Goal: Answer question/provide support: Share knowledge or assist other users

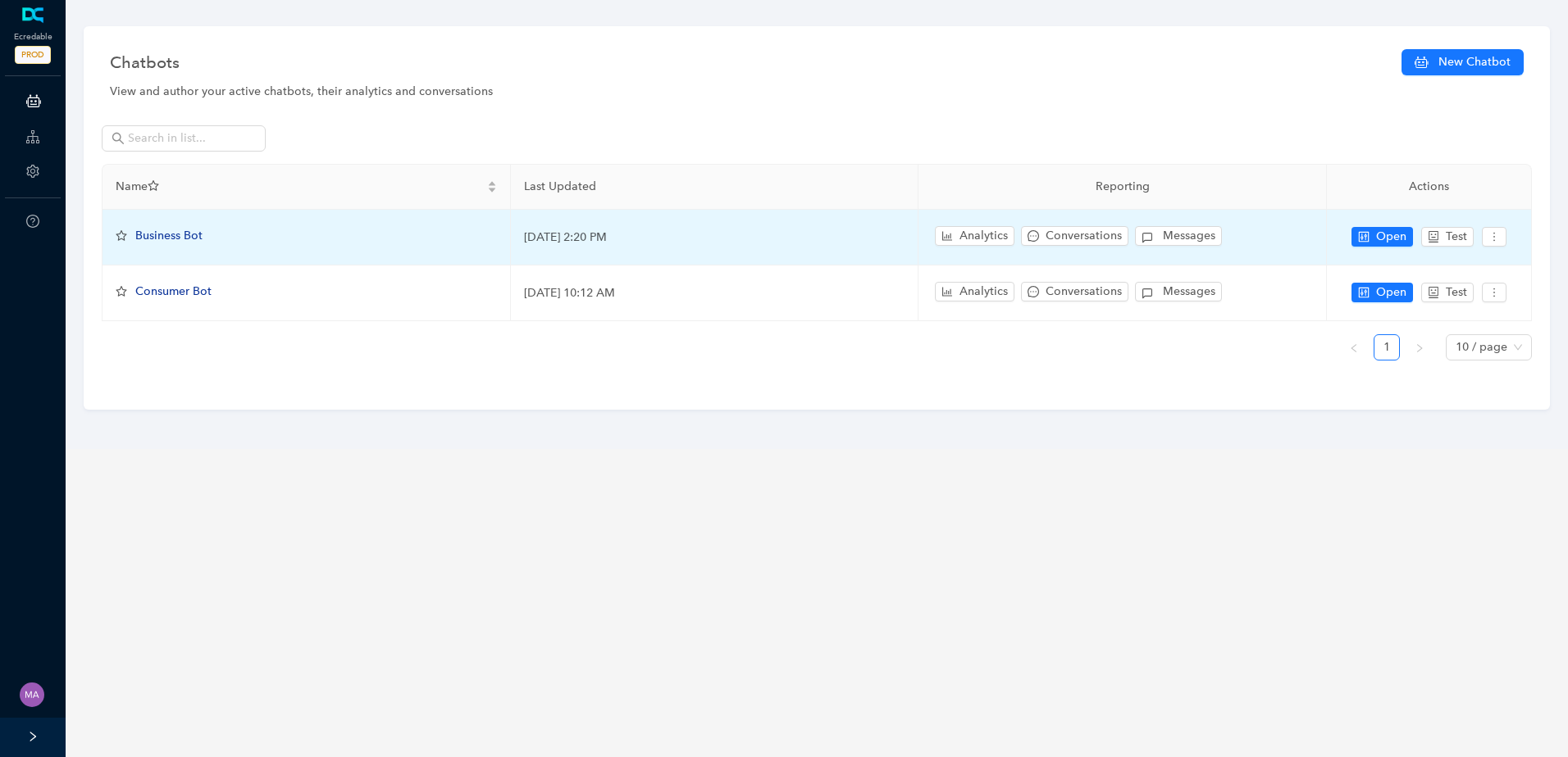
click at [164, 240] on span "Business Bot" at bounding box center [169, 235] width 68 height 14
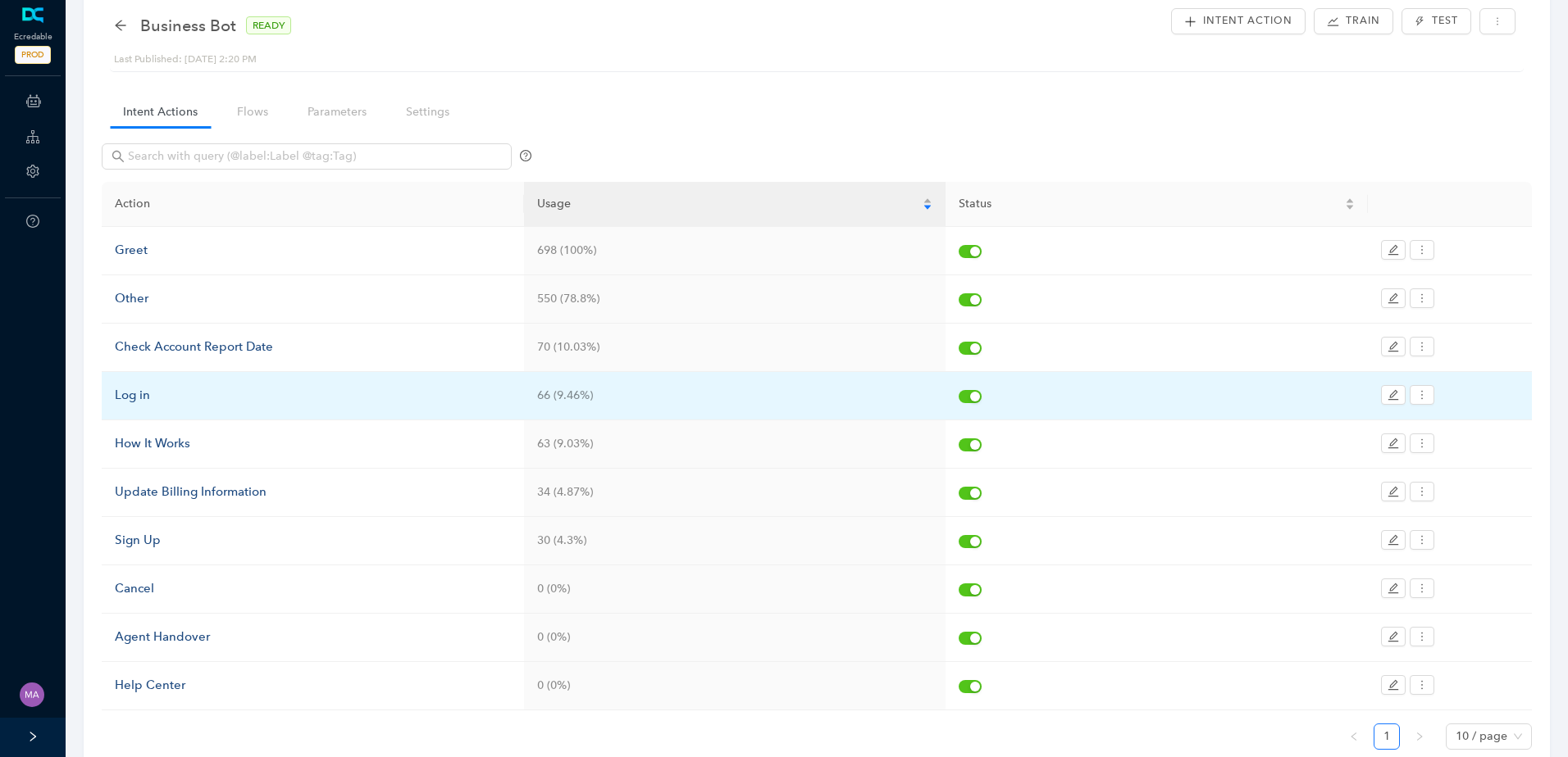
scroll to position [122, 0]
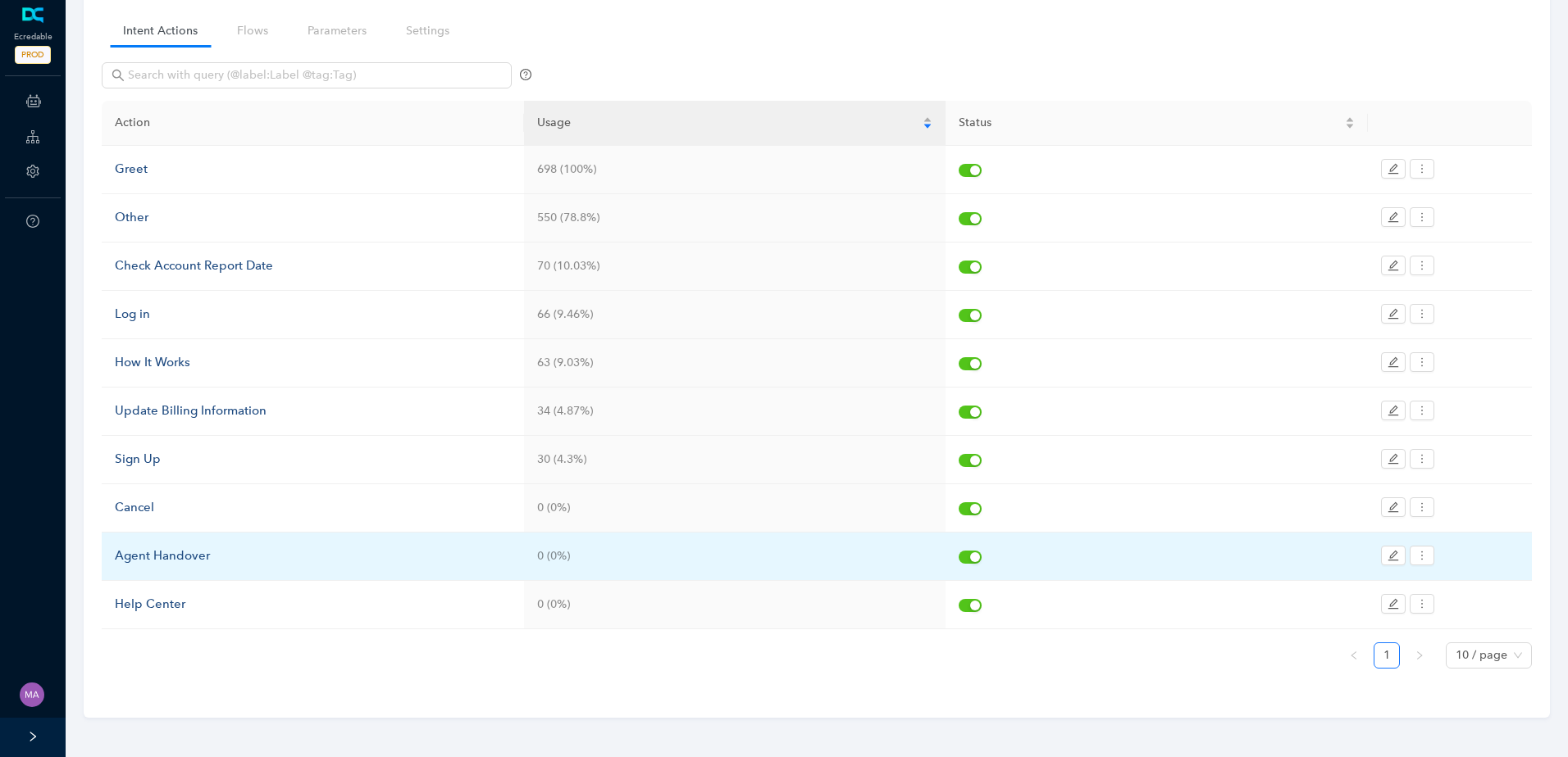
click at [192, 556] on div "Agent Handover" at bounding box center [312, 556] width 396 height 20
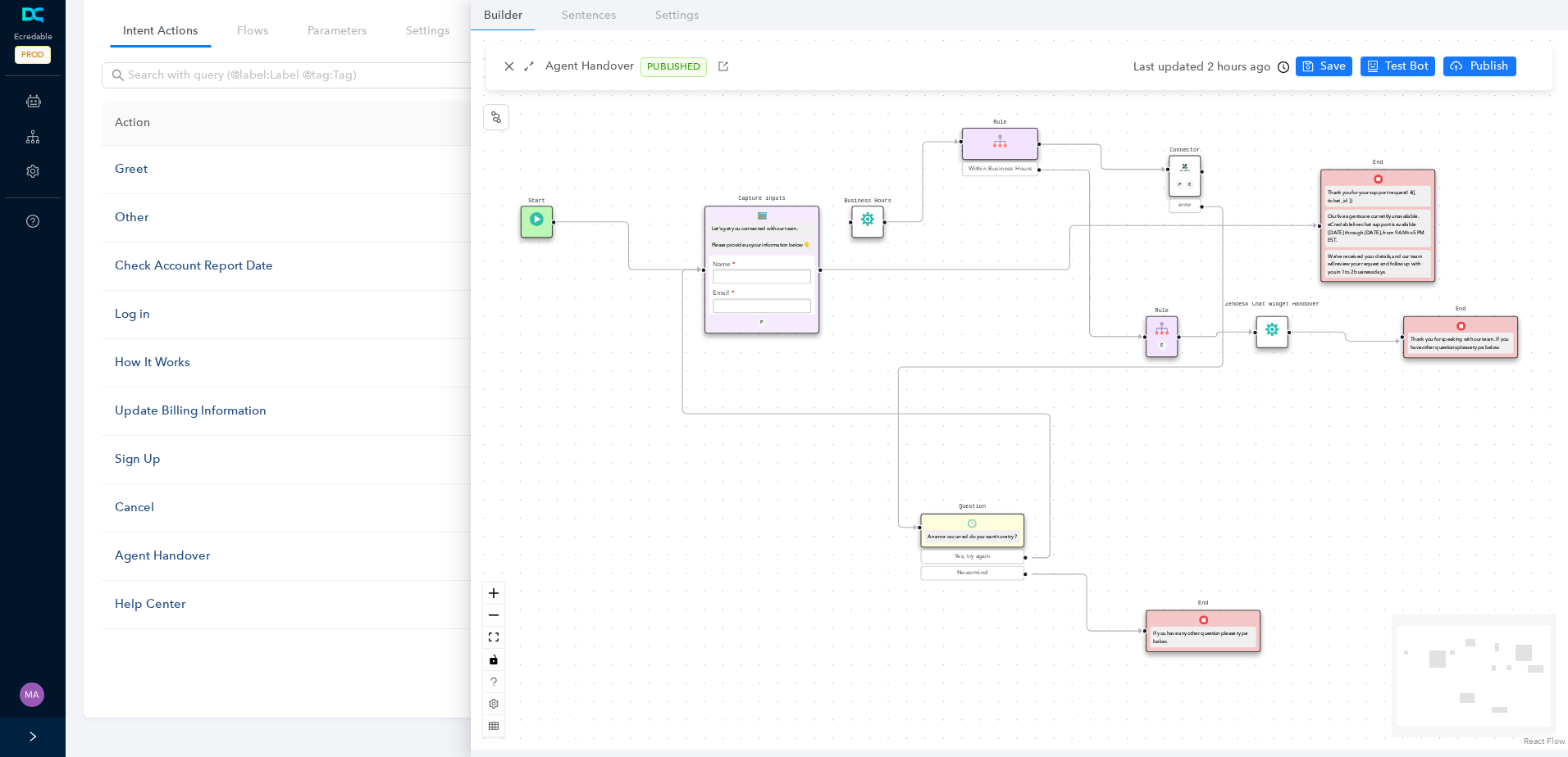
drag, startPoint x: 1003, startPoint y: 322, endPoint x: 928, endPoint y: 401, distance: 108.9
click at [928, 401] on div "Start End If you have any other question please type below. Connector P E error…" at bounding box center [1019, 389] width 1097 height 719
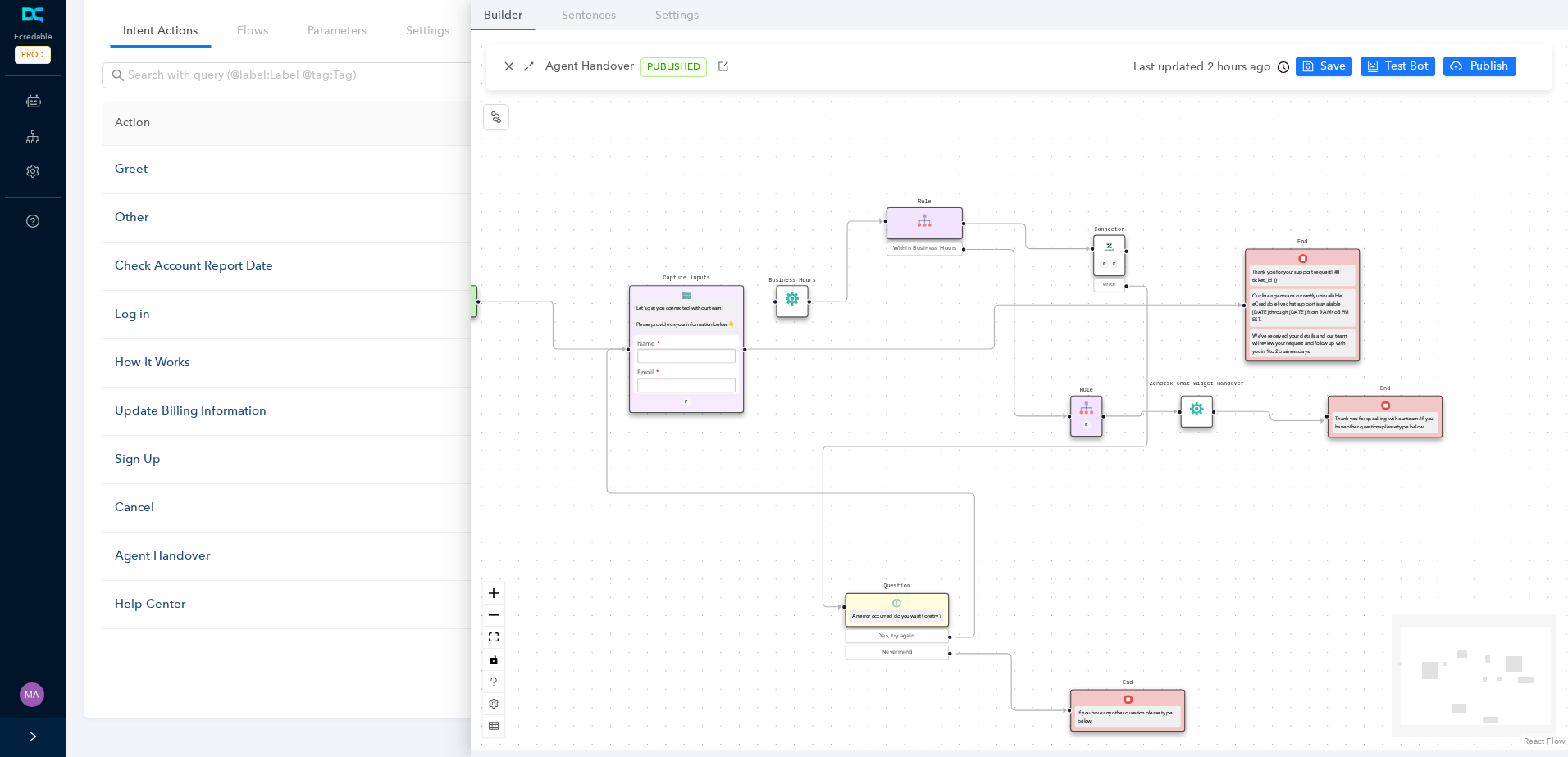
click at [935, 342] on icon "Edge from e7b41dfe-3bde-c007-c096-cef069175f45 to f68cb803-94d7-777c-bd66-ebef2…" at bounding box center [994, 327] width 494 height 44
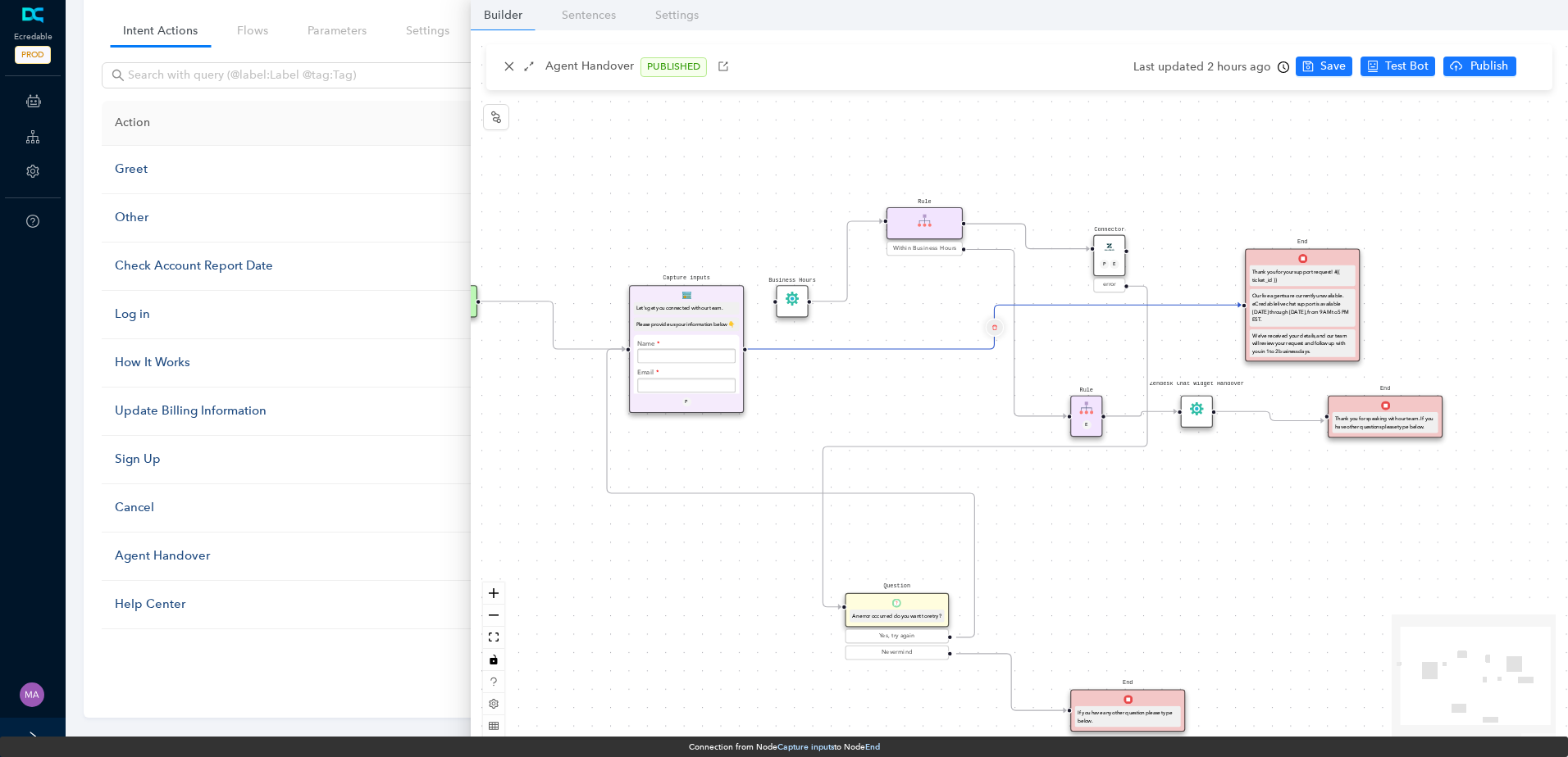
click at [996, 328] on icon "delete" at bounding box center [994, 328] width 6 height 10
click at [1083, 290] on span "Yes" at bounding box center [1091, 288] width 18 height 18
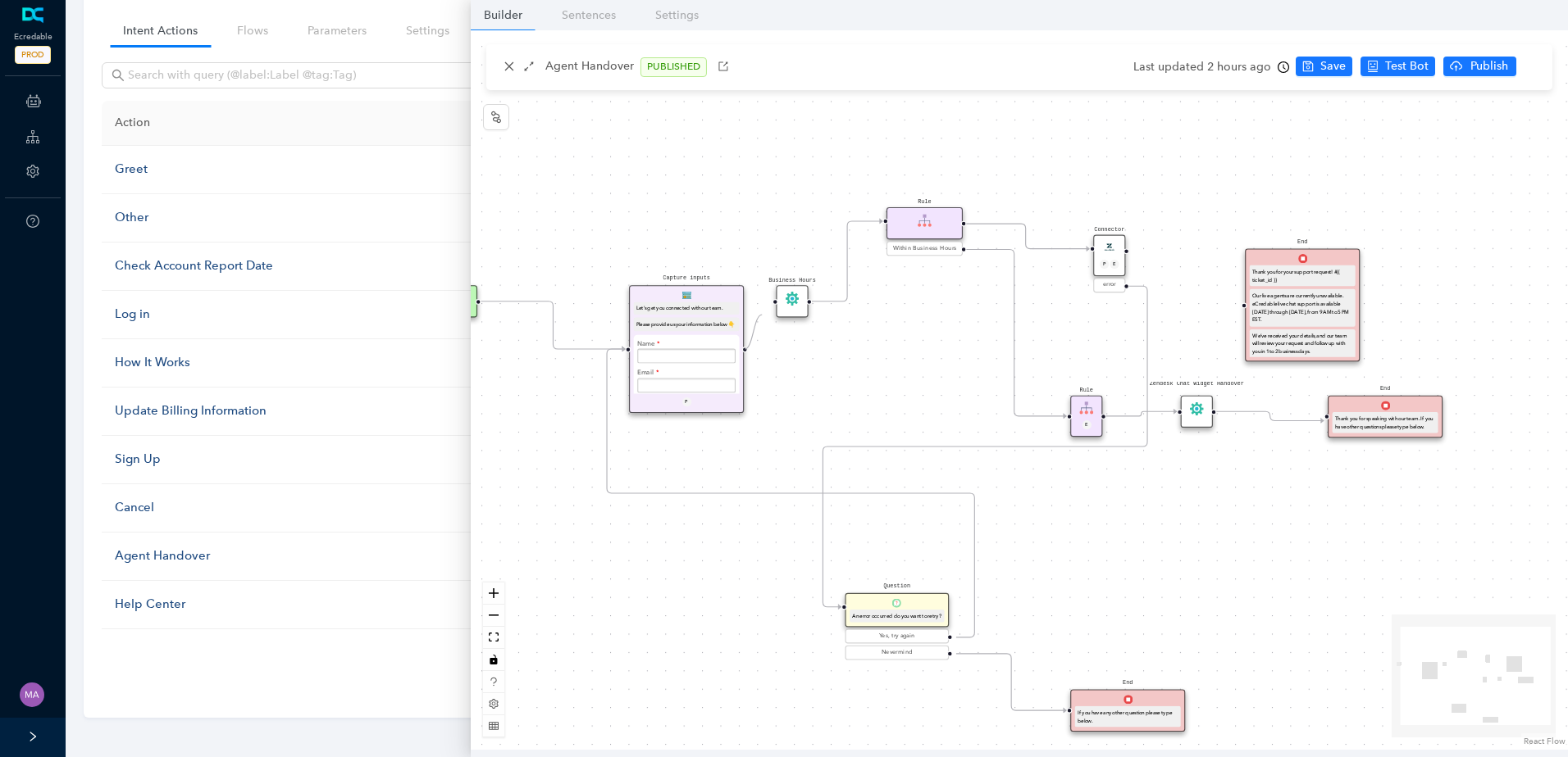
drag, startPoint x: 746, startPoint y: 349, endPoint x: 767, endPoint y: 310, distance: 44.3
click at [767, 310] on div "Start End If you have any other question please type below. Connector P E error…" at bounding box center [1019, 389] width 1097 height 719
drag, startPoint x: 1127, startPoint y: 251, endPoint x: 1227, endPoint y: 305, distance: 113.6
click at [1227, 305] on div "Start End If you have any other question please type below. Connector P E error…" at bounding box center [1019, 389] width 1097 height 719
click at [1321, 68] on span "Save" at bounding box center [1333, 66] width 26 height 18
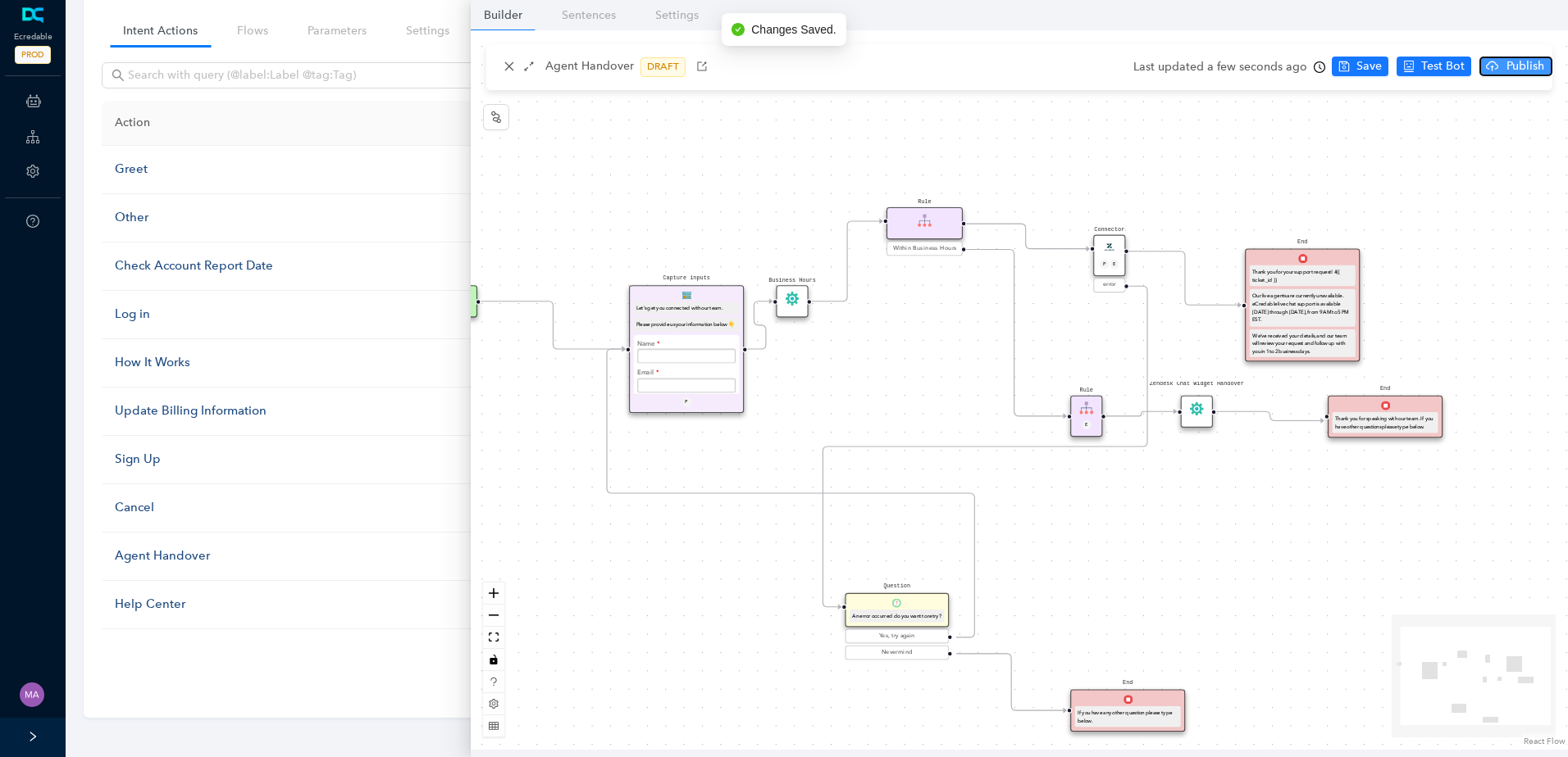
click at [1488, 72] on icon "cloud-upload" at bounding box center [1492, 66] width 12 height 12
click at [1537, 132] on span "Yes" at bounding box center [1545, 130] width 18 height 18
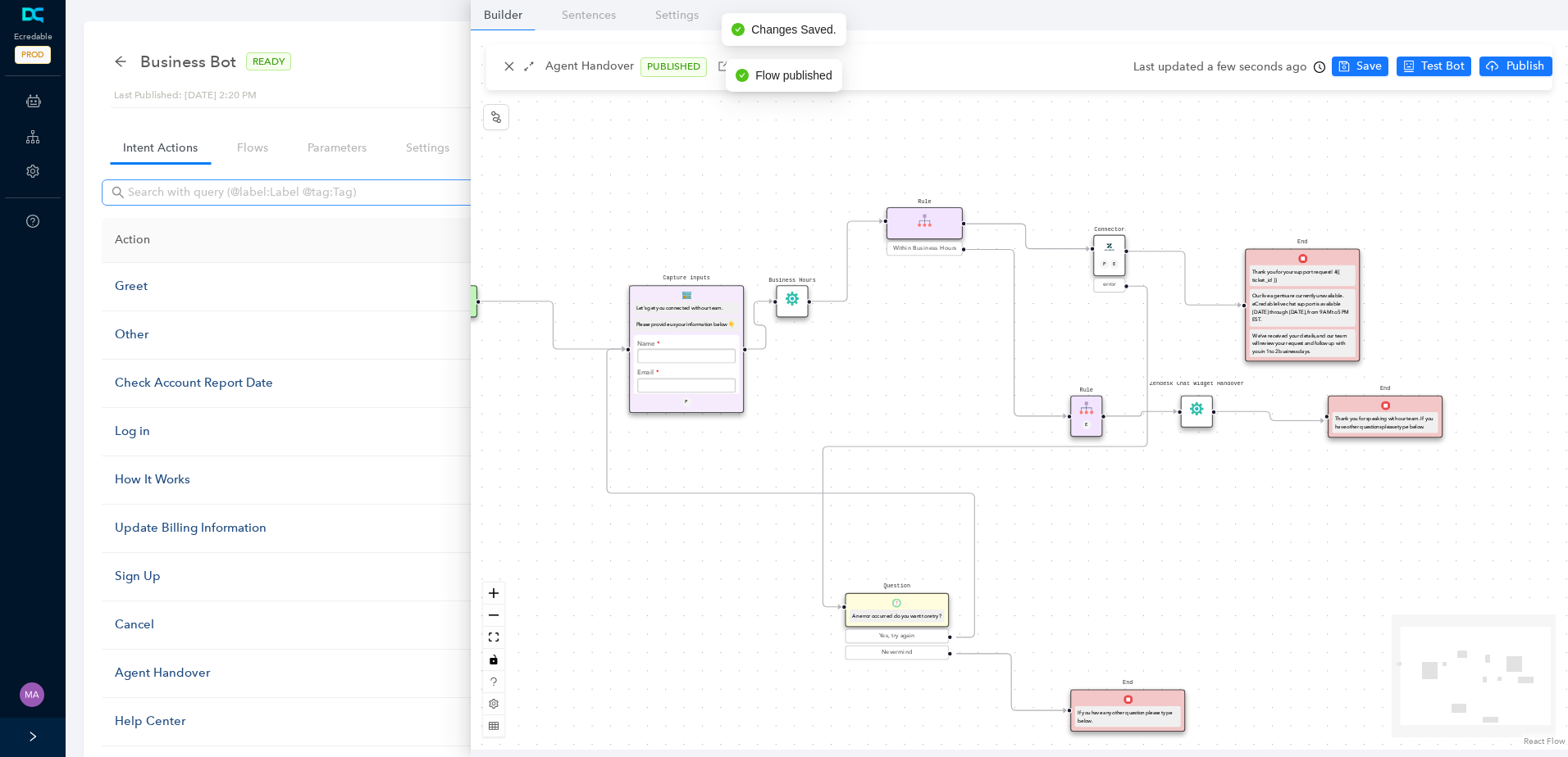
scroll to position [0, 0]
click at [127, 62] on icon "arrow-left" at bounding box center [120, 66] width 13 height 13
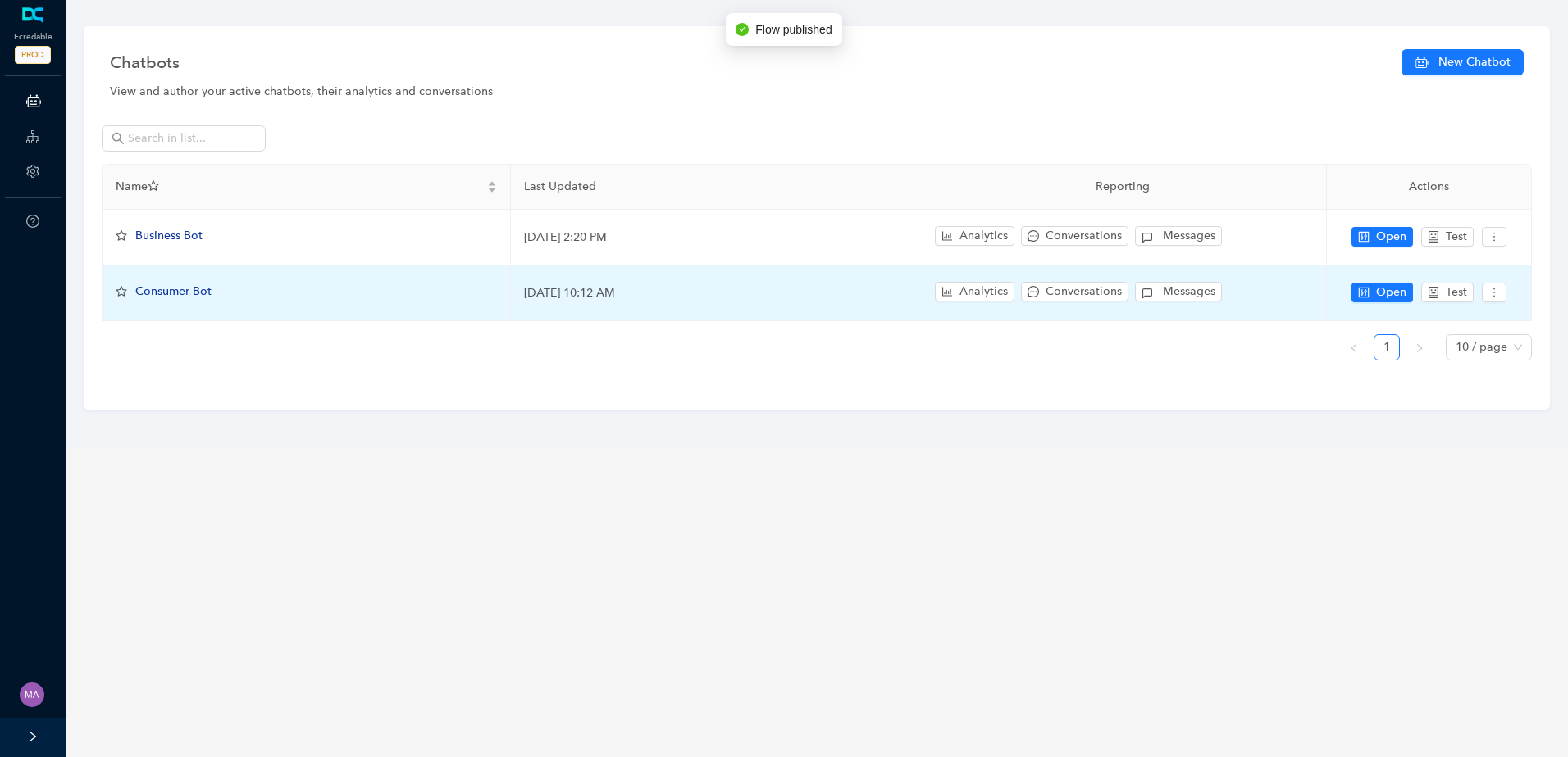
click at [192, 295] on span "Consumer Bot" at bounding box center [173, 291] width 76 height 14
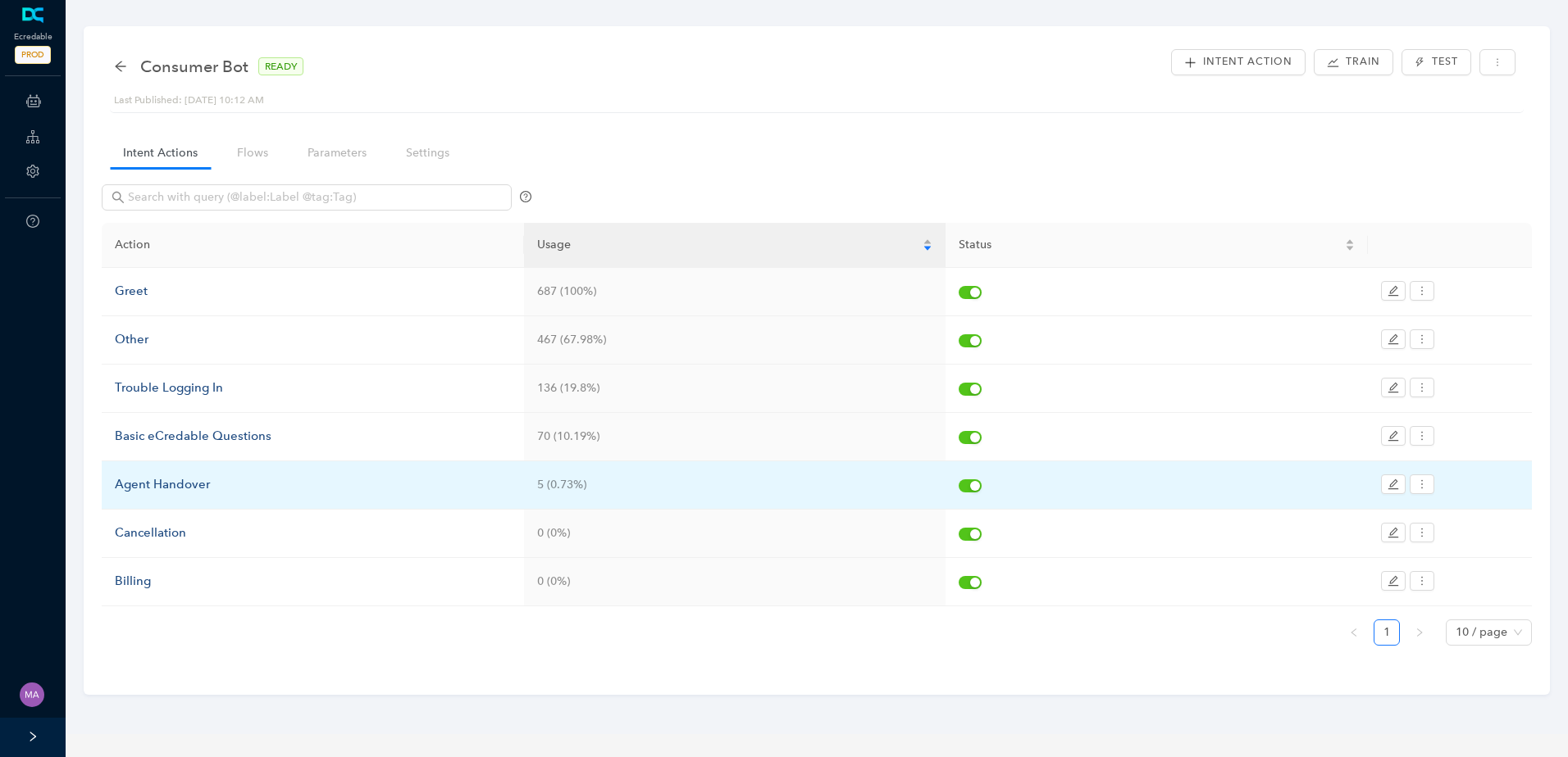
click at [199, 492] on div "Agent Handover" at bounding box center [312, 485] width 396 height 20
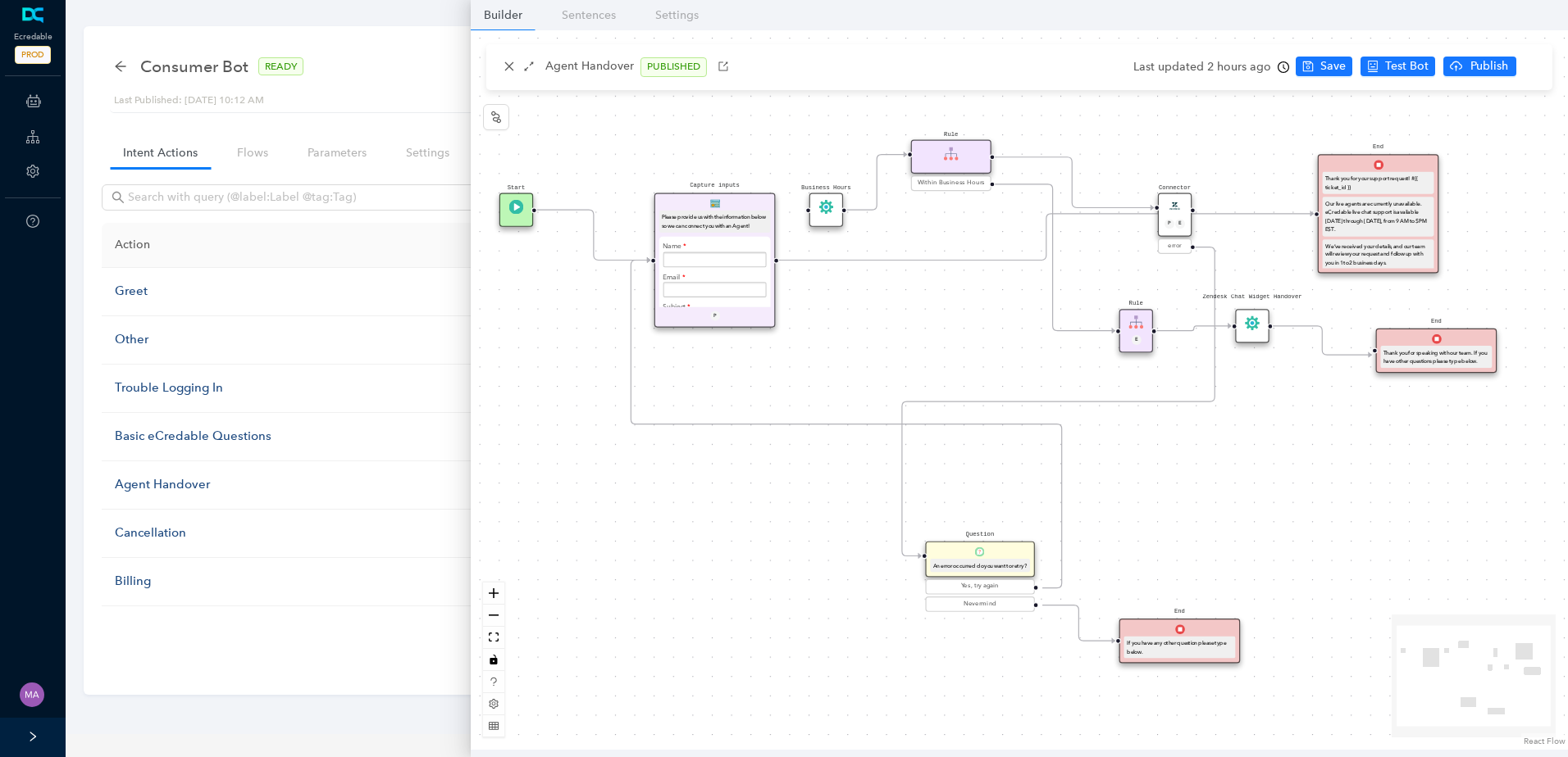
drag, startPoint x: 913, startPoint y: 337, endPoint x: 850, endPoint y: 379, distance: 75.7
click at [851, 380] on div "Start End If you have any other question please type below. Connector P E error…" at bounding box center [1019, 389] width 1097 height 719
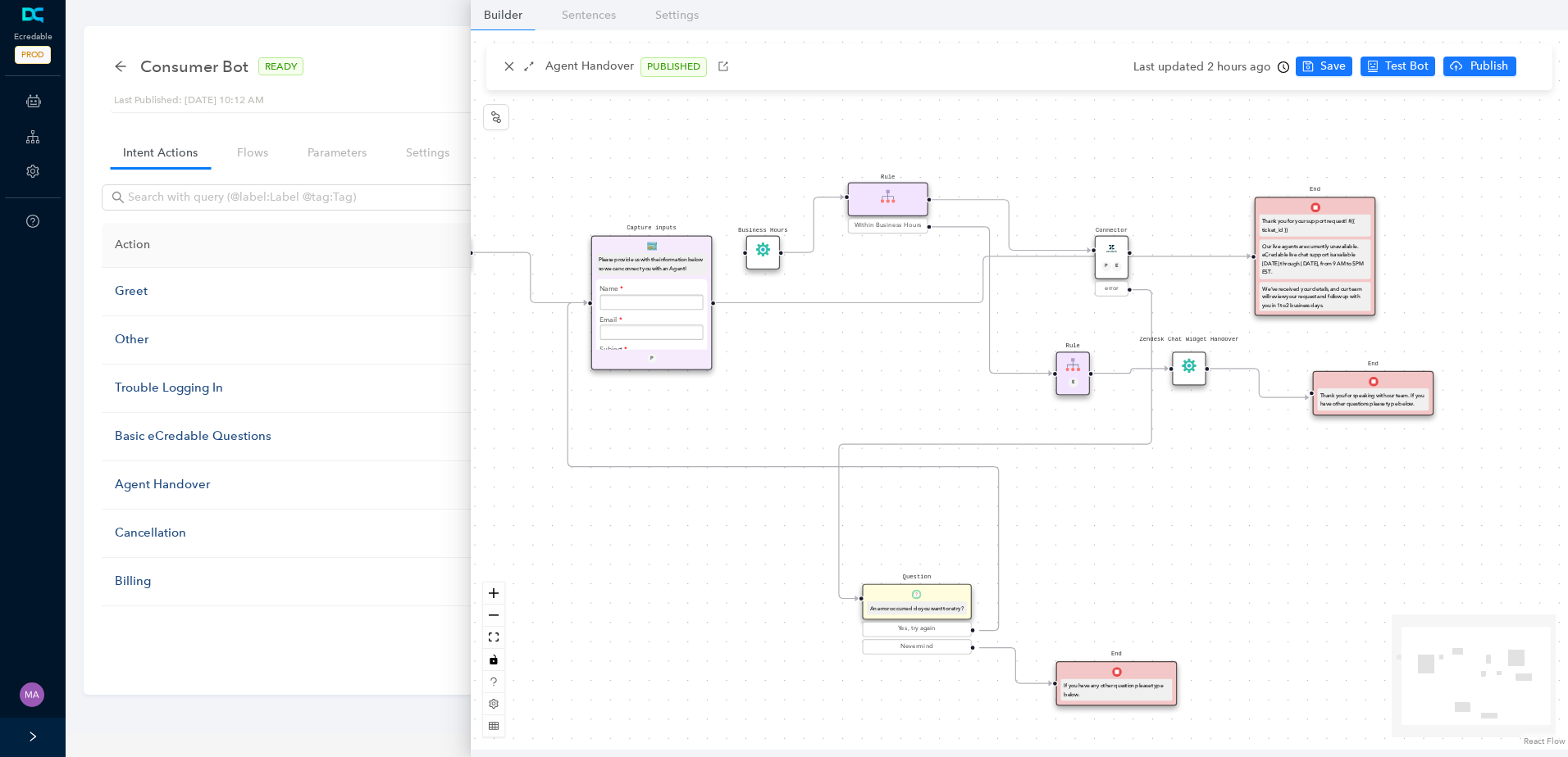
click at [918, 304] on icon "Edge from e7b41dfe-3bde-c007-c096-cef069175f45 to f68cb803-94d7-777c-bd66-ebef2…" at bounding box center [983, 280] width 535 height 47
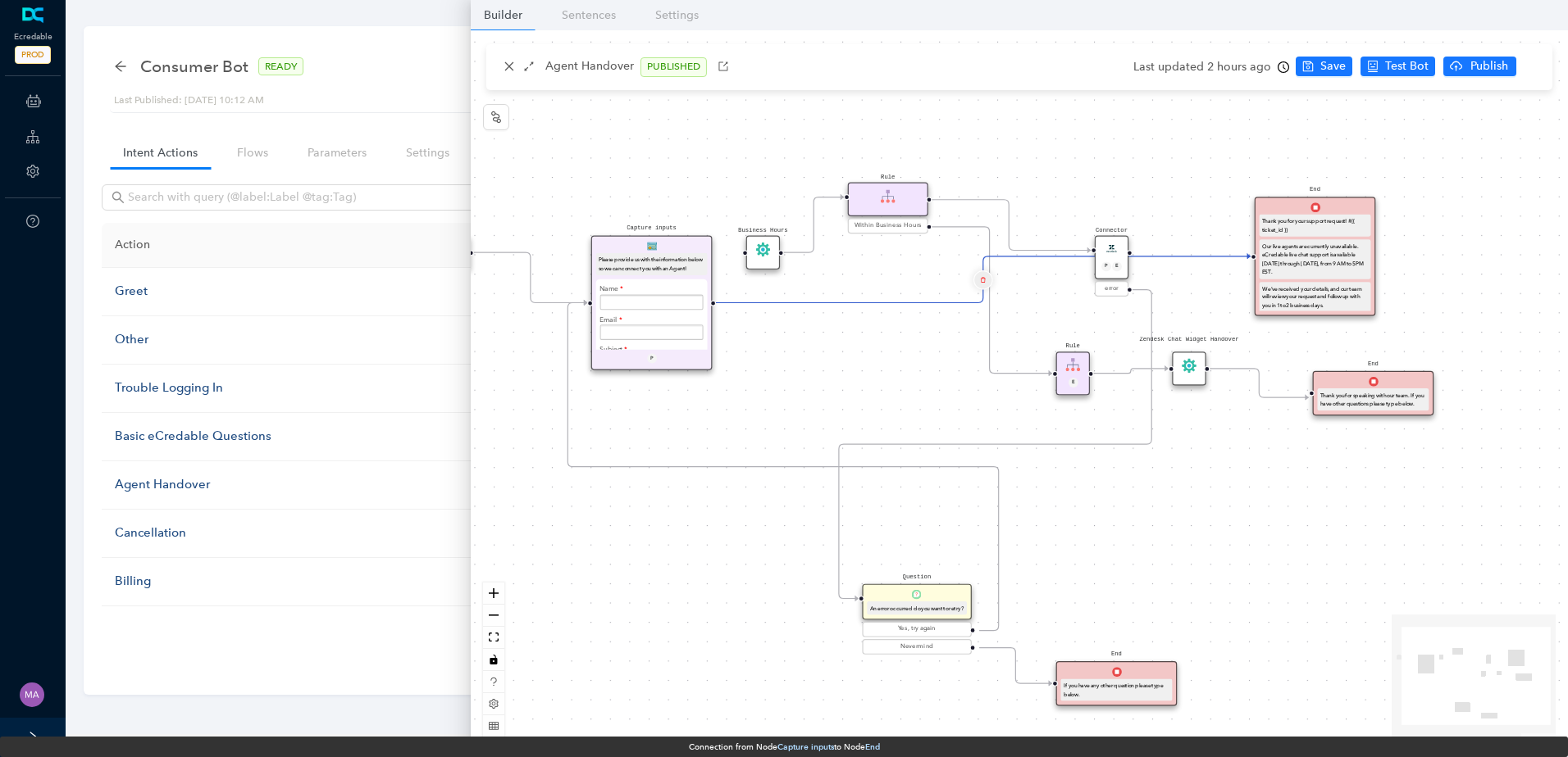
click at [988, 277] on button "Edge from e7b41dfe-3bde-c007-c096-cef069175f45 to f68cb803-94d7-777c-bd66-ebef2…" at bounding box center [983, 279] width 20 height 20
click at [1071, 238] on span "Yes" at bounding box center [1079, 240] width 18 height 18
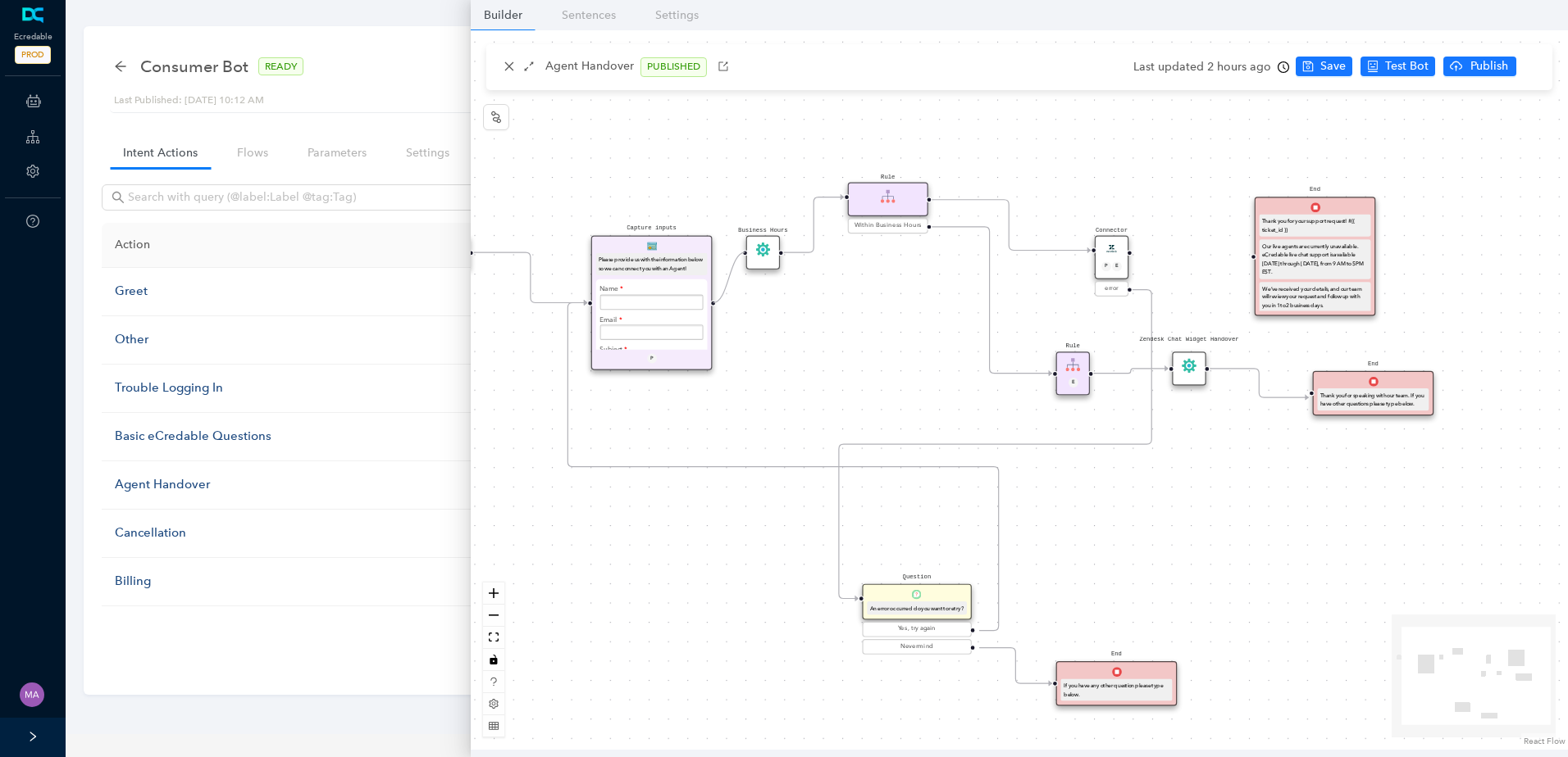
drag, startPoint x: 715, startPoint y: 302, endPoint x: 734, endPoint y: 263, distance: 43.4
click at [734, 263] on div "Start End If you have any other question please type below. Connector P E error…" at bounding box center [1019, 389] width 1097 height 719
drag, startPoint x: 1131, startPoint y: 251, endPoint x: 1241, endPoint y: 261, distance: 110.5
click at [1241, 261] on div "Start End If you have any other question please type below. Connector P E error…" at bounding box center [1019, 389] width 1097 height 719
click at [1321, 57] on span "Save" at bounding box center [1333, 66] width 26 height 18
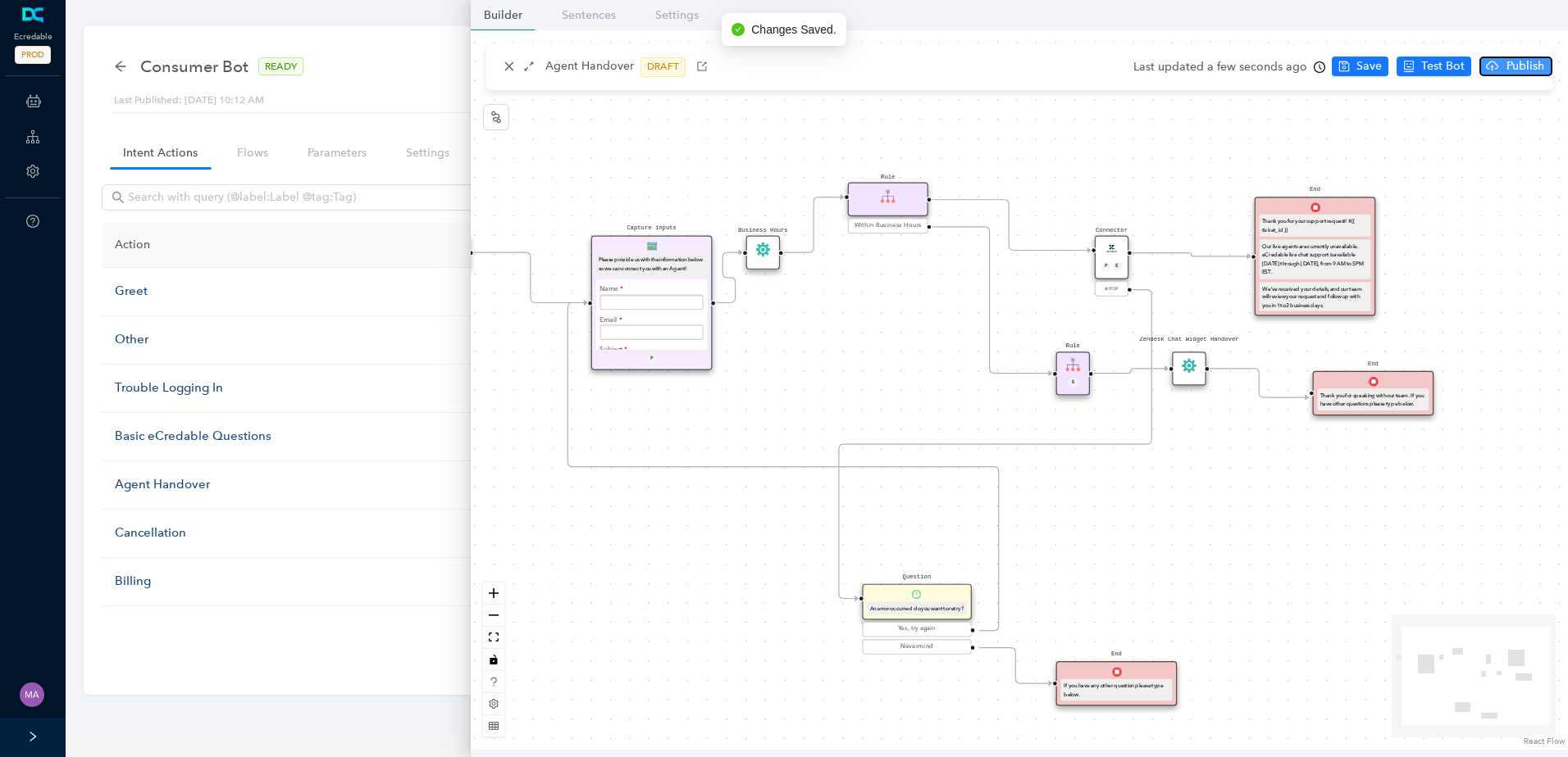
click at [1513, 70] on span "Publish" at bounding box center [1525, 66] width 41 height 18
click at [1547, 131] on span "Yes" at bounding box center [1545, 130] width 18 height 18
click at [123, 68] on icon "arrow-left" at bounding box center [120, 66] width 13 height 13
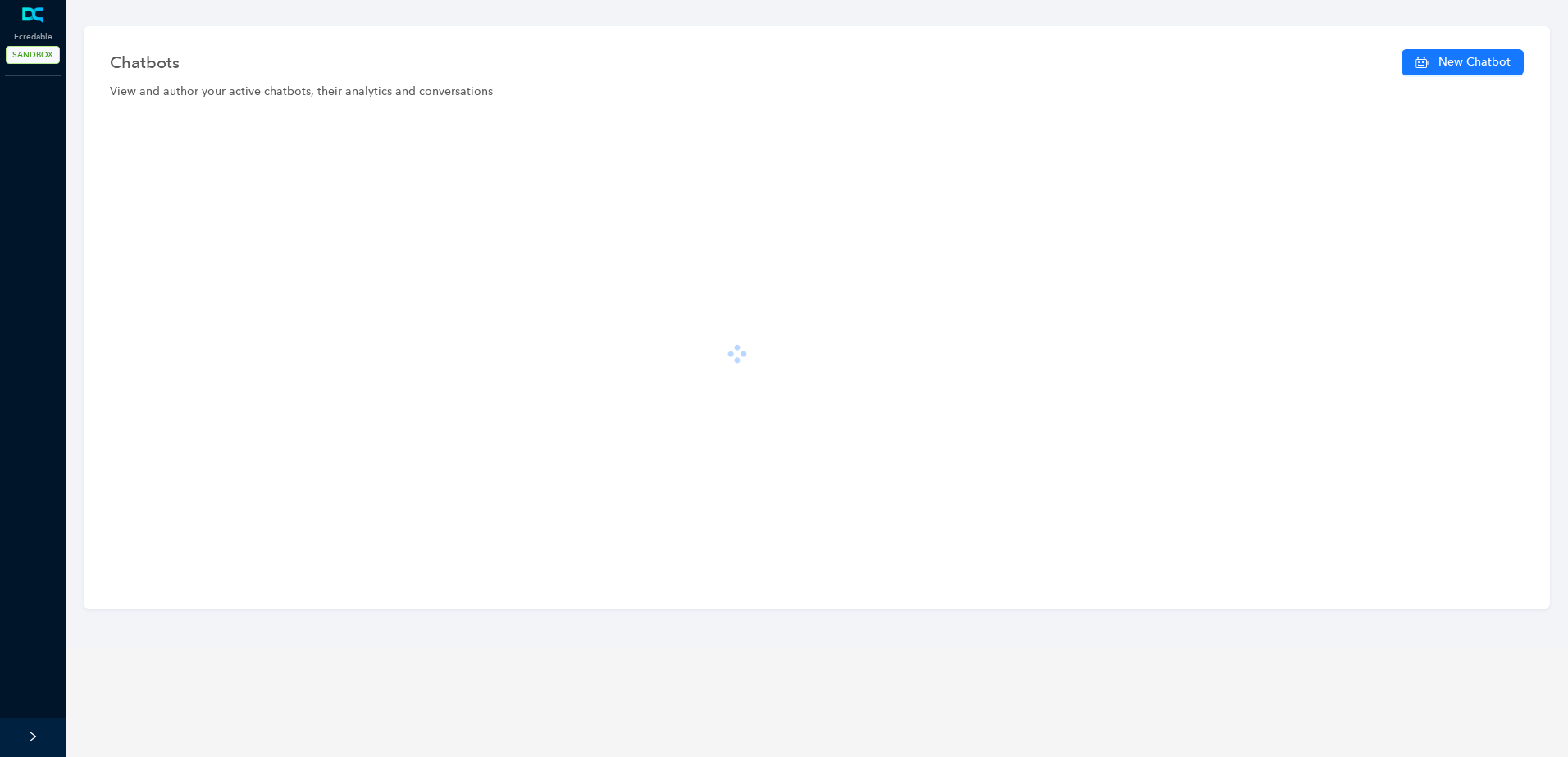
click at [304, 505] on main "Chatbots New Chatbot View and author your active chatbots, their analytics and …" at bounding box center [817, 378] width 1502 height 757
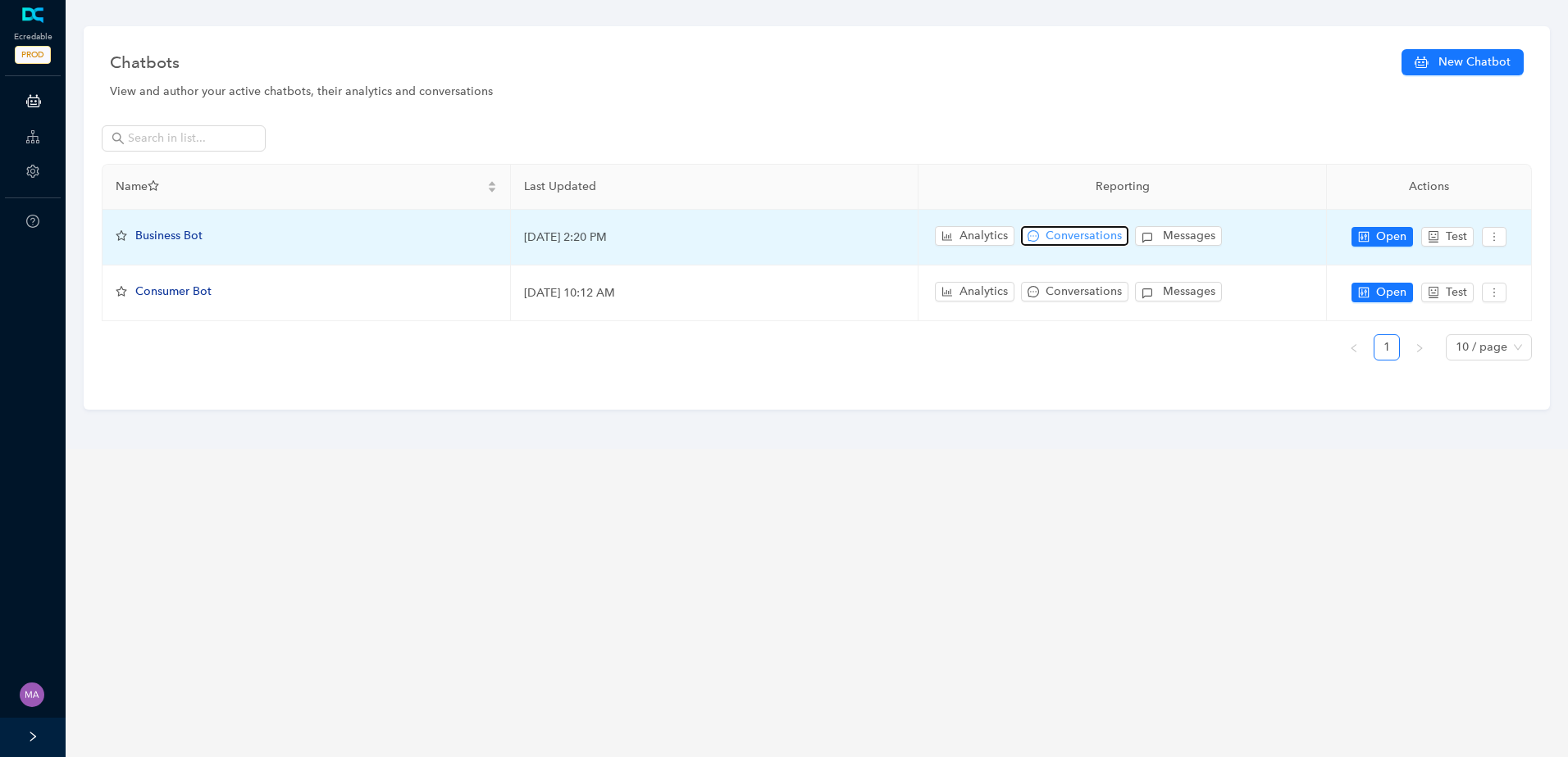
click at [1063, 227] on span "Conversations" at bounding box center [1084, 235] width 76 height 18
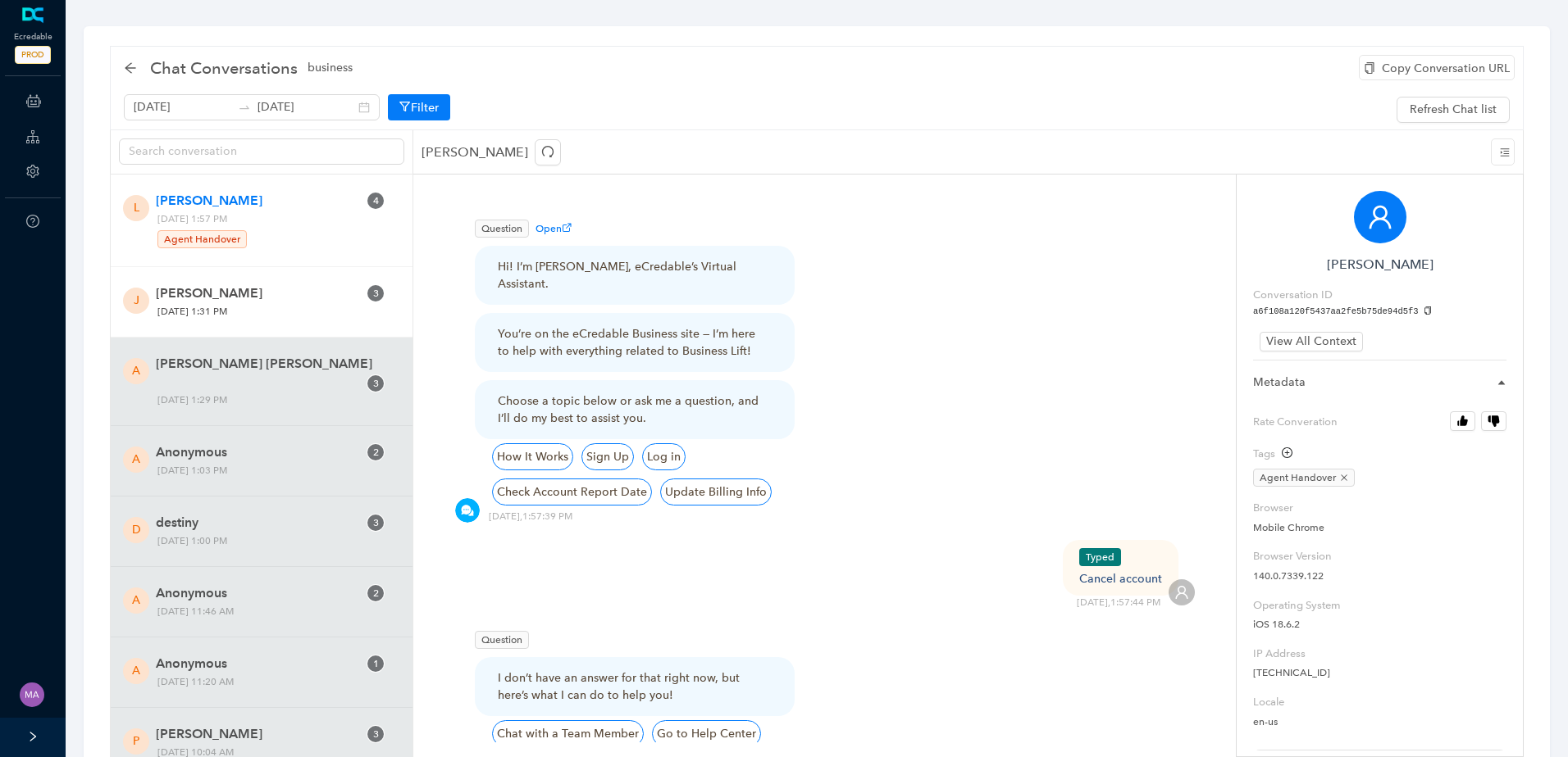
click at [298, 322] on div "J Justin Dimichel 3 Friday, October 3, 2025 1:31 PM" at bounding box center [261, 302] width 302 height 70
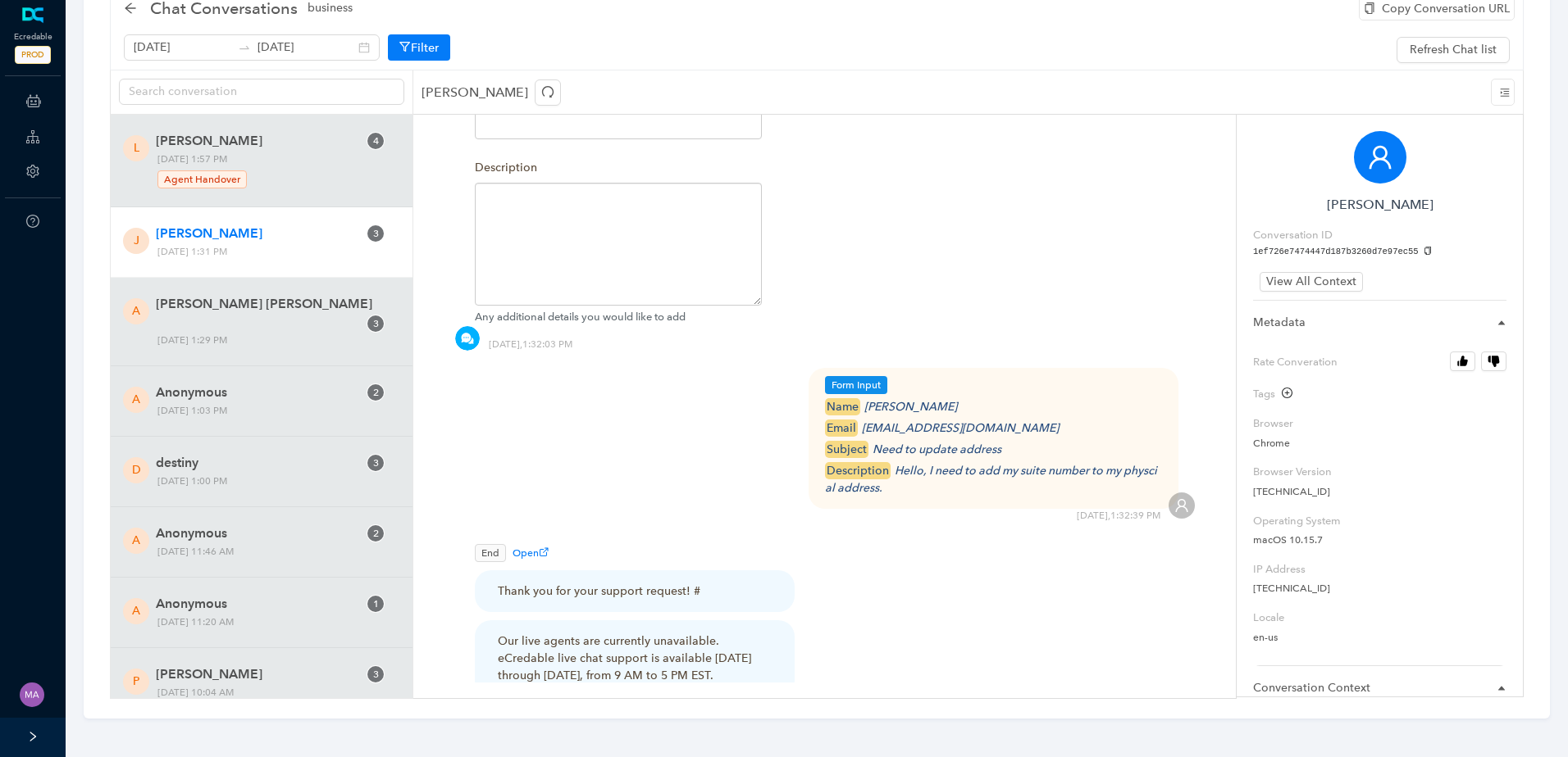
scroll to position [1035, 0]
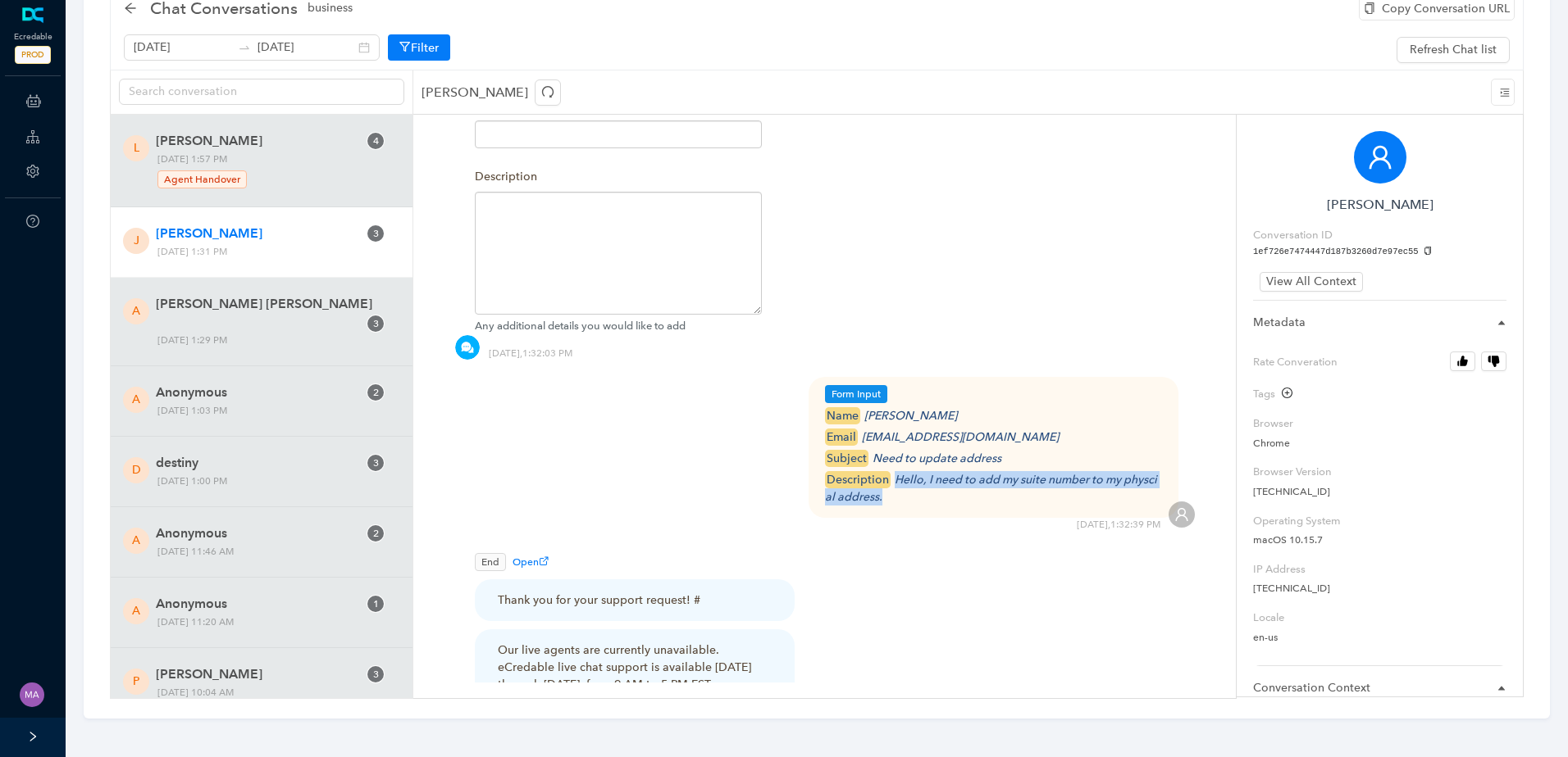
drag, startPoint x: 900, startPoint y: 483, endPoint x: 895, endPoint y: 464, distance: 19.6
click at [895, 471] on div "description Hello, I need to add my suite number to my physcial address." at bounding box center [994, 488] width 338 height 34
copy icon "Hello, I need to add my suite number to my physcial address."
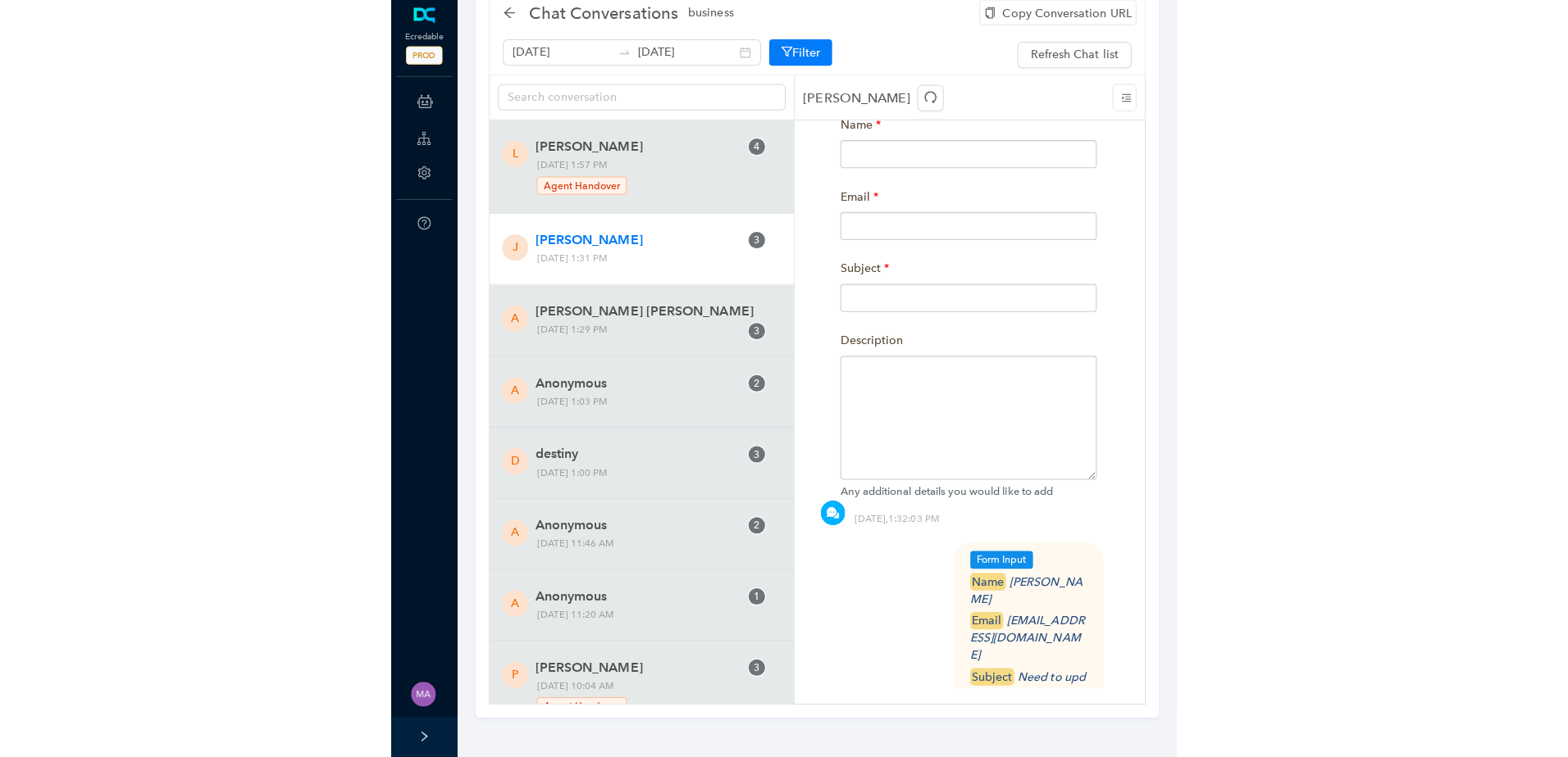
scroll to position [60, 0]
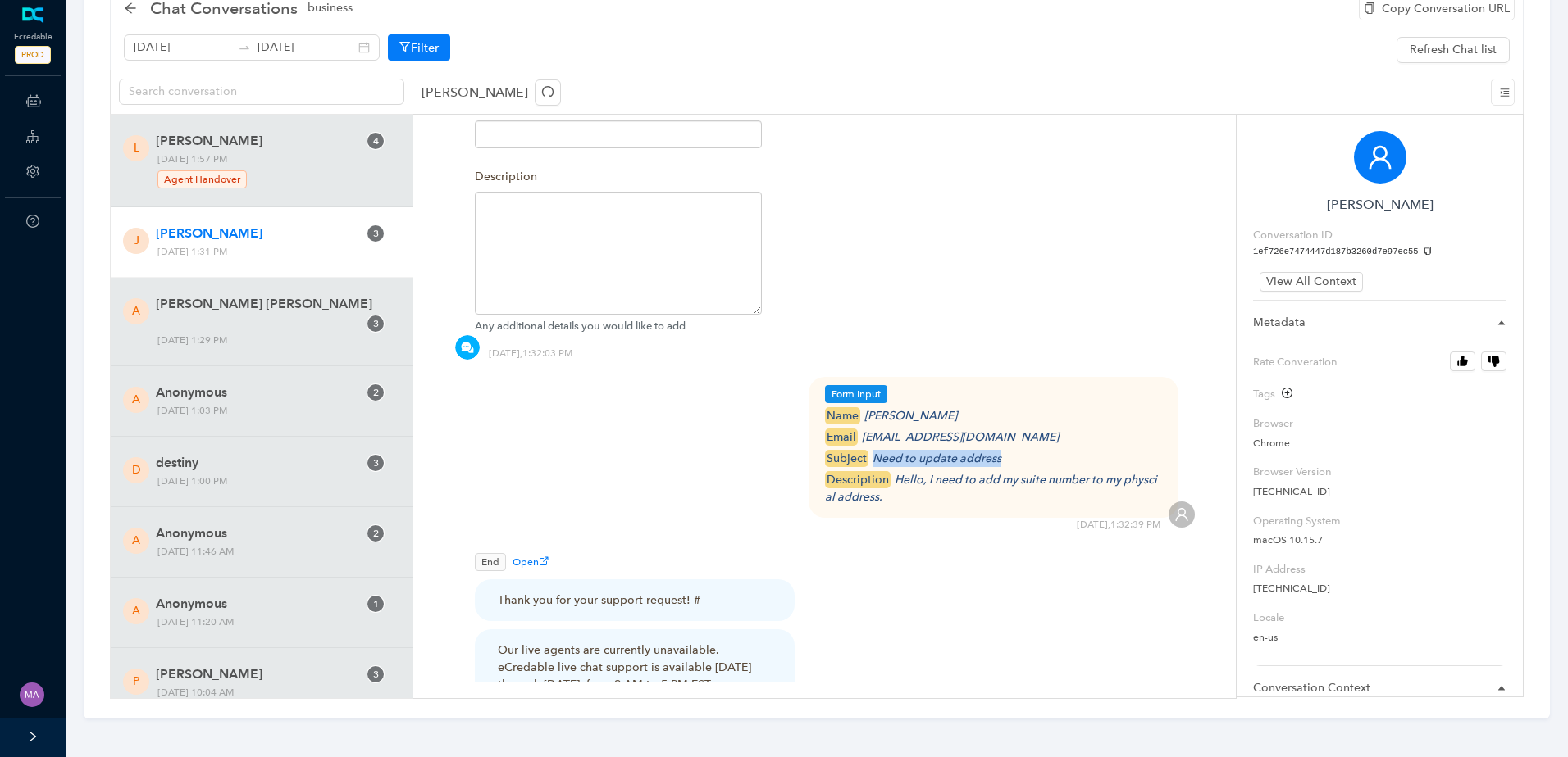
drag, startPoint x: 1005, startPoint y: 441, endPoint x: 871, endPoint y: 442, distance: 134.0
click at [871, 450] on div "subject Need to update address" at bounding box center [994, 458] width 338 height 17
copy icon "Need to update address"
drag, startPoint x: 983, startPoint y: 419, endPoint x: 863, endPoint y: 423, distance: 120.1
click at [863, 429] on div "email jtdimichel@gmail.com" at bounding box center [994, 437] width 338 height 17
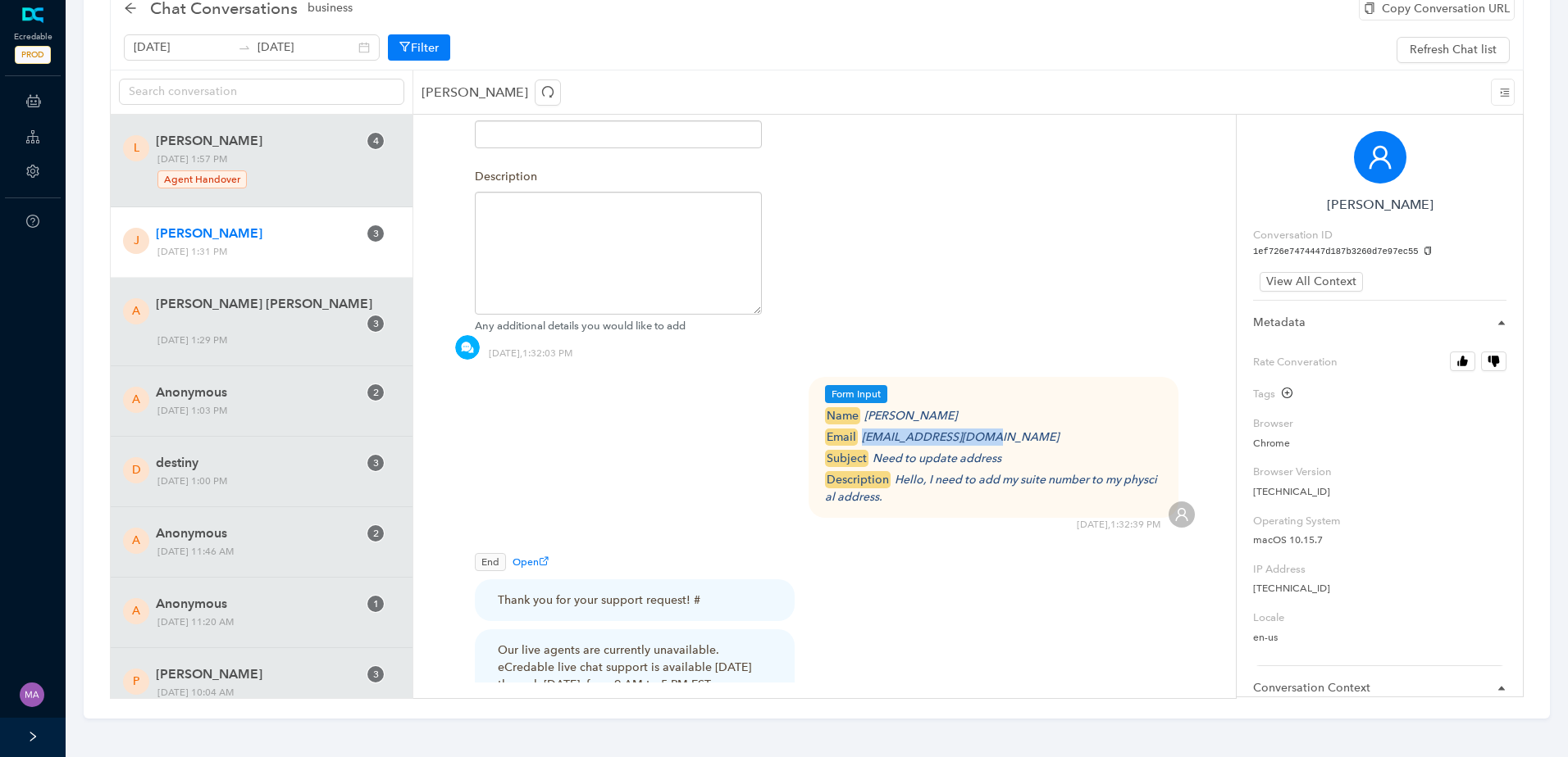
copy icon "jtdimichel@gmail.com"
drag, startPoint x: 930, startPoint y: 398, endPoint x: 943, endPoint y: 399, distance: 13.0
click at [930, 409] on icon "Justin Dimichel" at bounding box center [911, 416] width 92 height 14
drag, startPoint x: 947, startPoint y: 399, endPoint x: 867, endPoint y: 401, distance: 80.0
click at [867, 407] on div "name Justin Dimichel" at bounding box center [994, 416] width 338 height 17
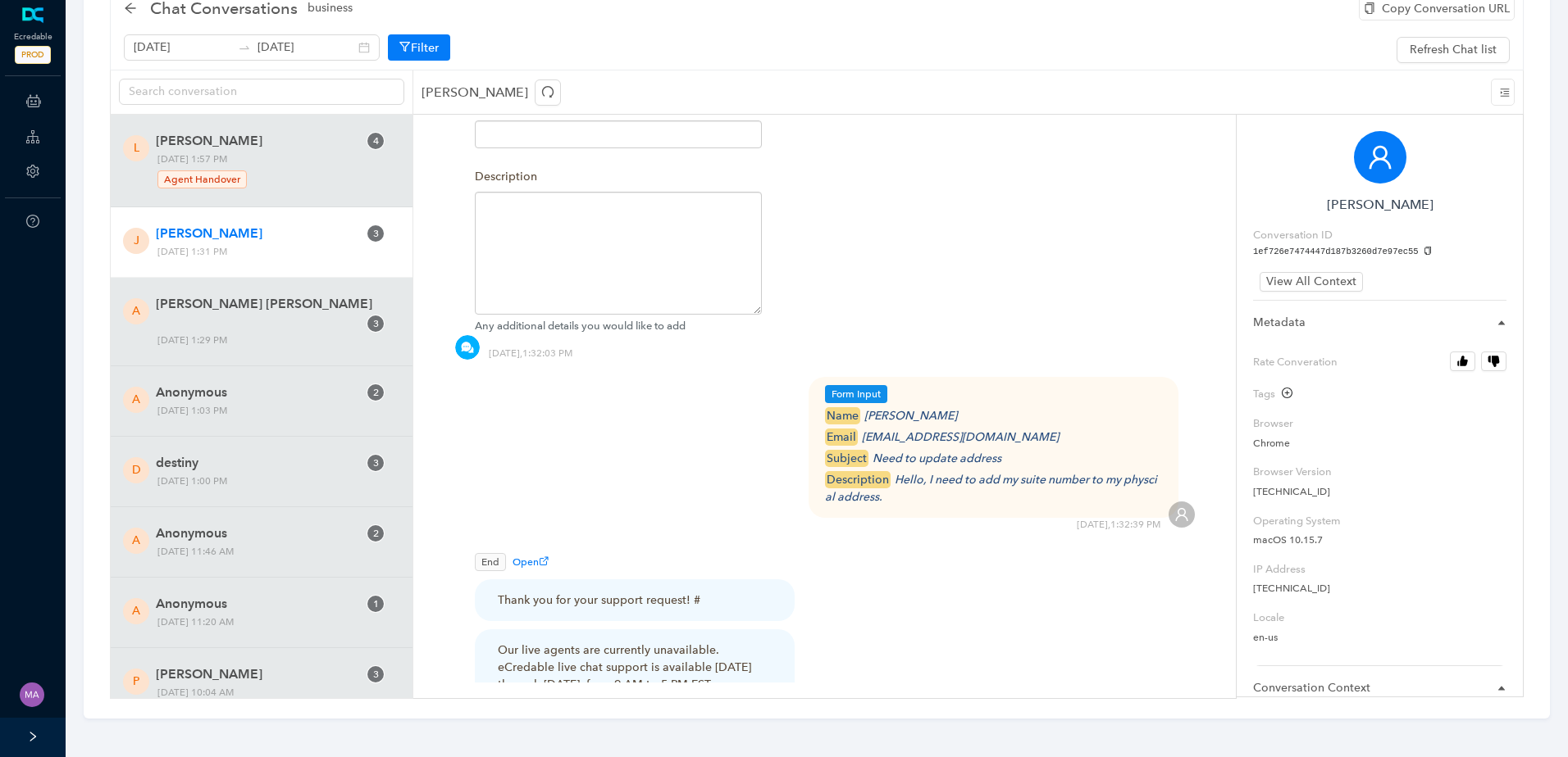
click at [867, 409] on icon "Justin Dimichel" at bounding box center [911, 416] width 92 height 14
drag, startPoint x: 943, startPoint y: 398, endPoint x: 866, endPoint y: 401, distance: 77.1
click at [866, 407] on div "name Justin Dimichel" at bounding box center [994, 416] width 338 height 17
copy icon "Justin Dimichel"
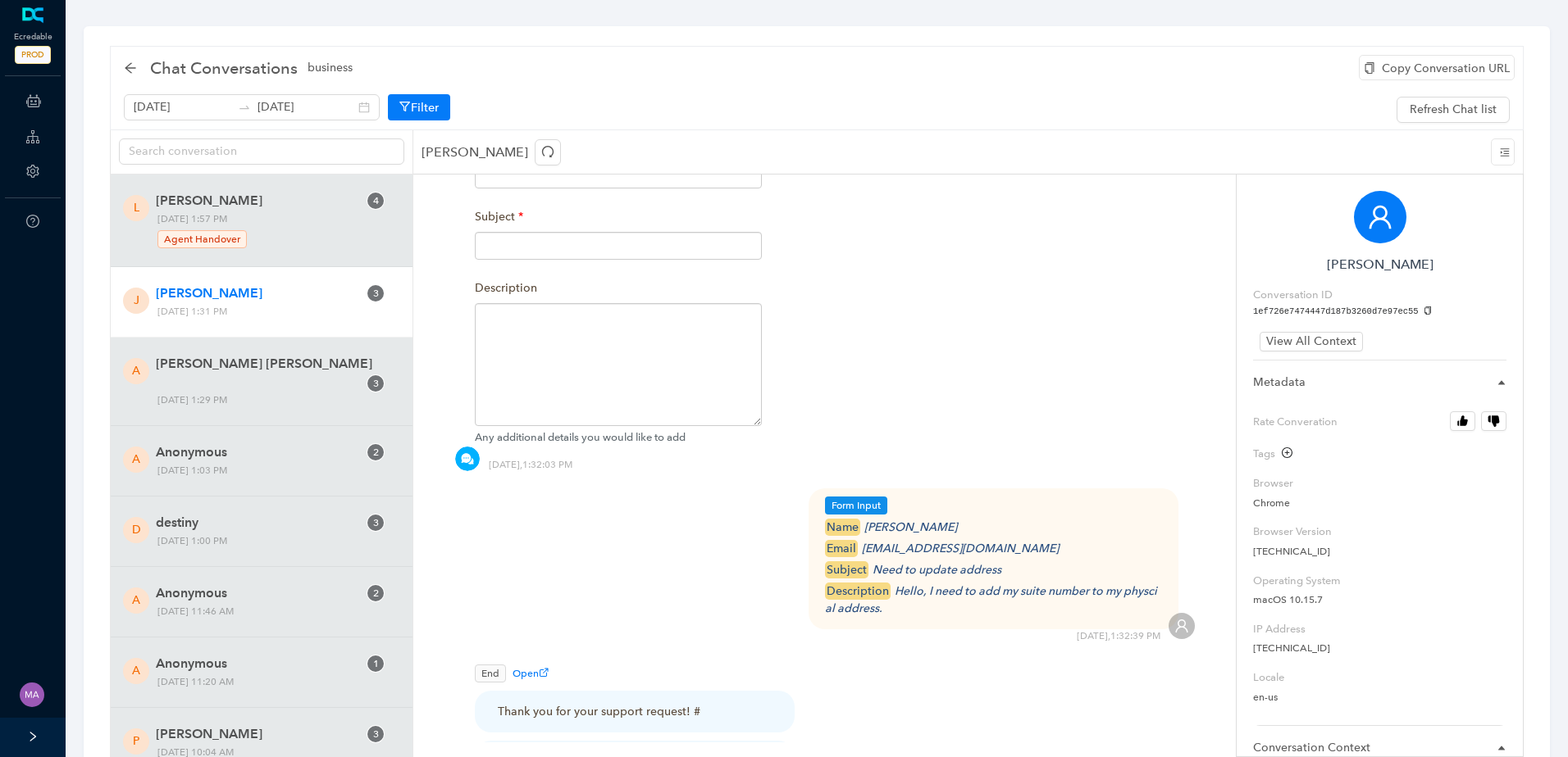
scroll to position [1229, 0]
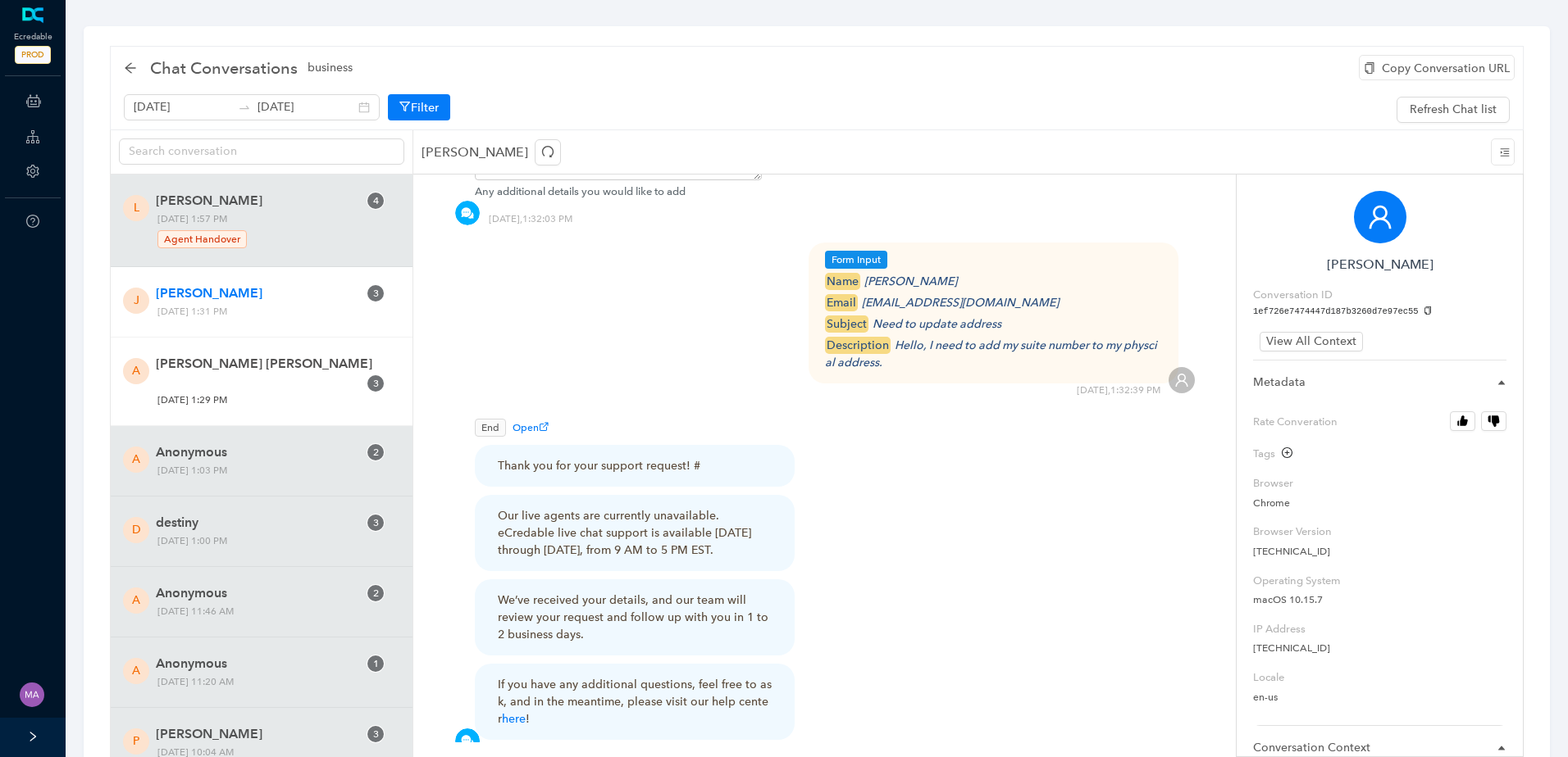
click at [254, 392] on span "Friday, October 3, 2025 1:29 PM" at bounding box center [269, 400] width 235 height 17
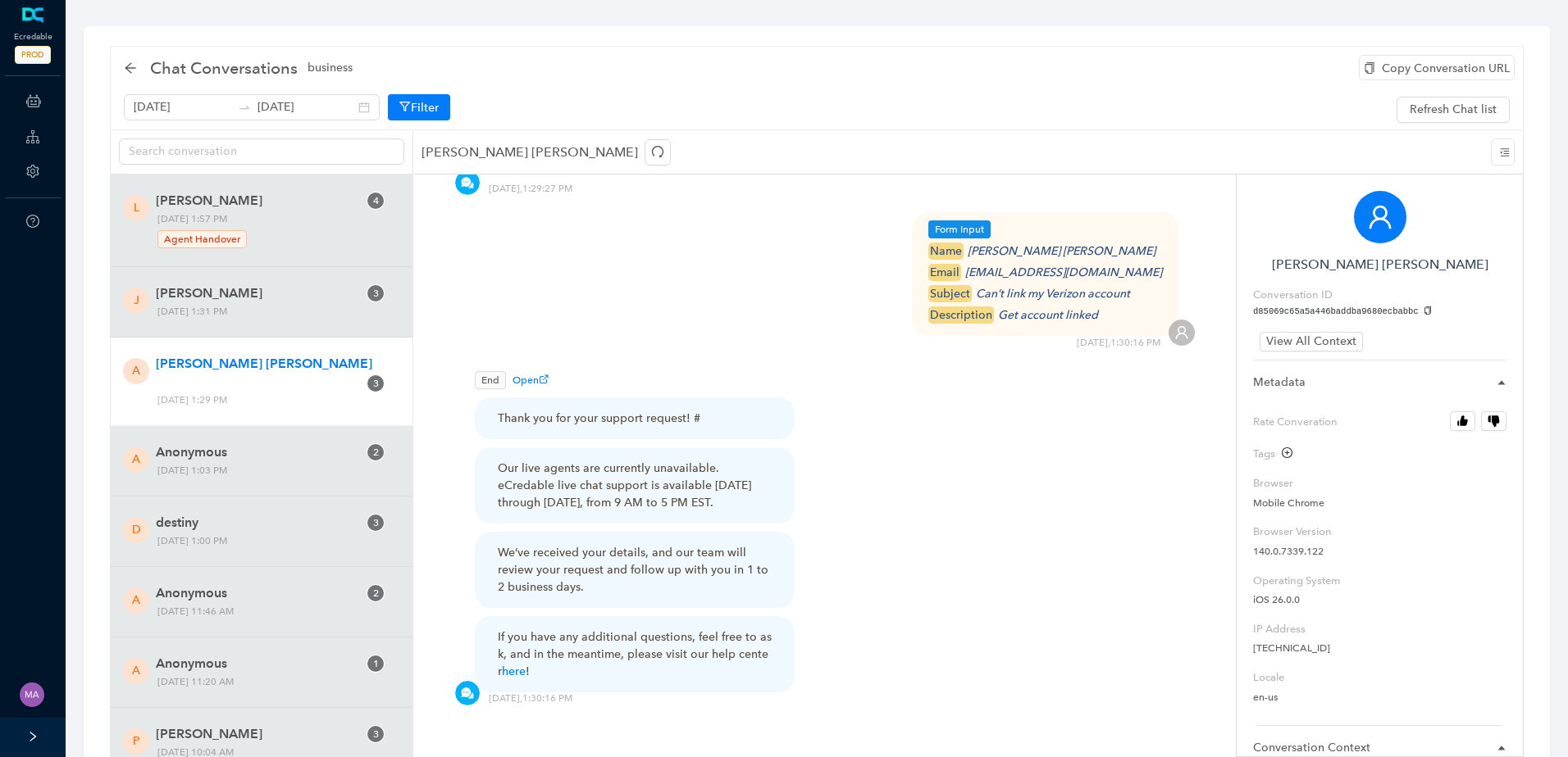
scroll to position [1245, 0]
drag, startPoint x: 1138, startPoint y: 294, endPoint x: 1032, endPoint y: 293, distance: 106.0
click at [1032, 304] on div "description Get account linked" at bounding box center [1045, 312] width 234 height 17
copy icon "Get account linked"
drag, startPoint x: 1163, startPoint y: 274, endPoint x: 1010, endPoint y: 271, distance: 153.0
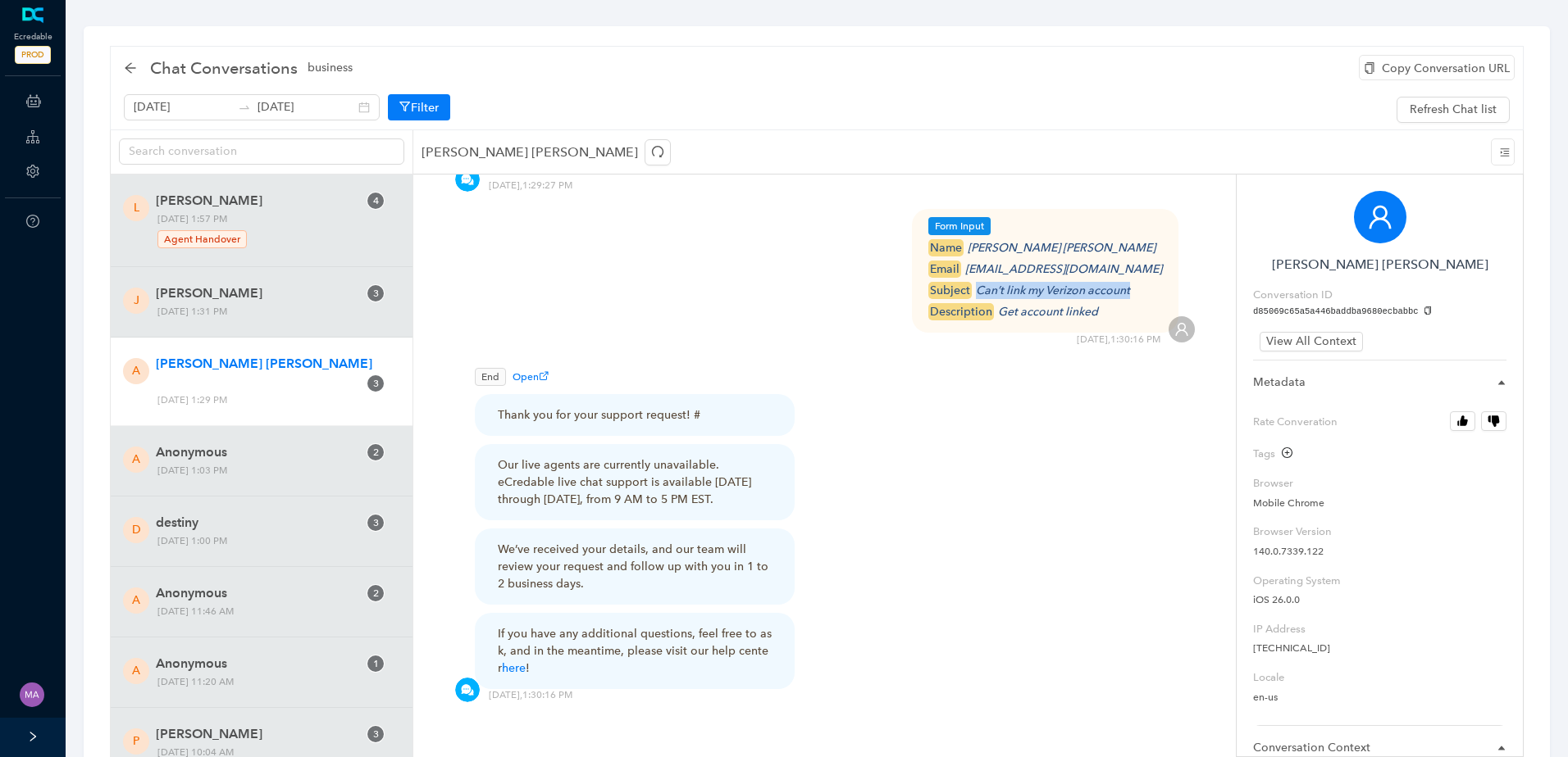
click at [1010, 271] on div "Form Input name ANTWAUN Terrell Nathaniel email atnscarpetcleaning@gmail.com su…" at bounding box center [1044, 270] width 266 height 124
copy icon "Can’t link my Verizon account"
drag, startPoint x: 1161, startPoint y: 251, endPoint x: 999, endPoint y: 253, distance: 162.0
click at [999, 263] on icon "atnscarpetcleaning@gmail.com" at bounding box center [1064, 269] width 197 height 14
copy icon "atnscarpetcleaning@gmail.com"
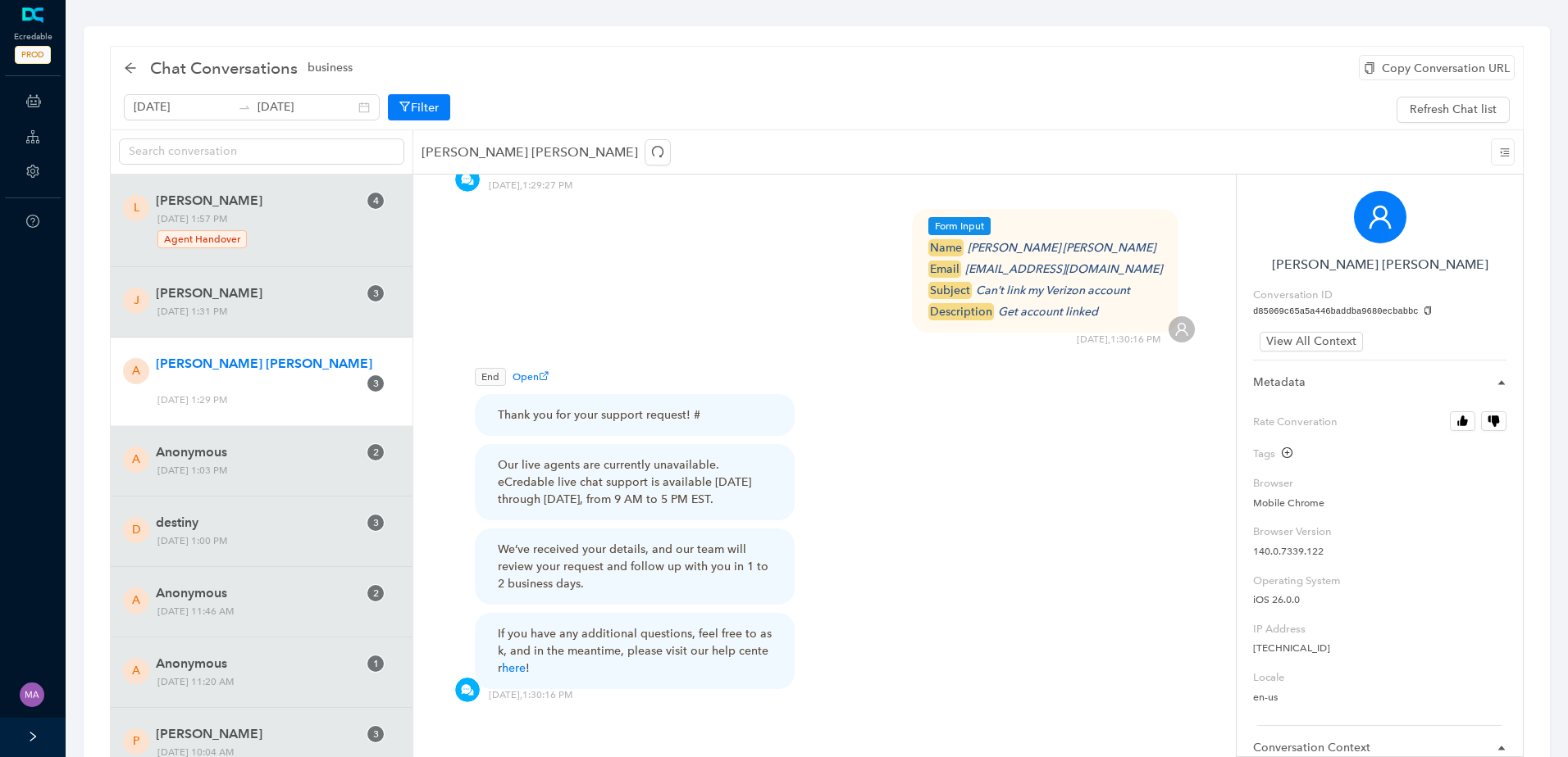
click at [1126, 241] on icon "ANTWAUN Terrell Nathaniel" at bounding box center [1061, 248] width 187 height 14
drag, startPoint x: 1152, startPoint y: 226, endPoint x: 1002, endPoint y: 226, distance: 150.0
click at [1002, 240] on div "name ANTWAUN Terrell Nathaniel" at bounding box center [1045, 248] width 234 height 17
copy icon "ANTWAUN Terrell Nathaniel"
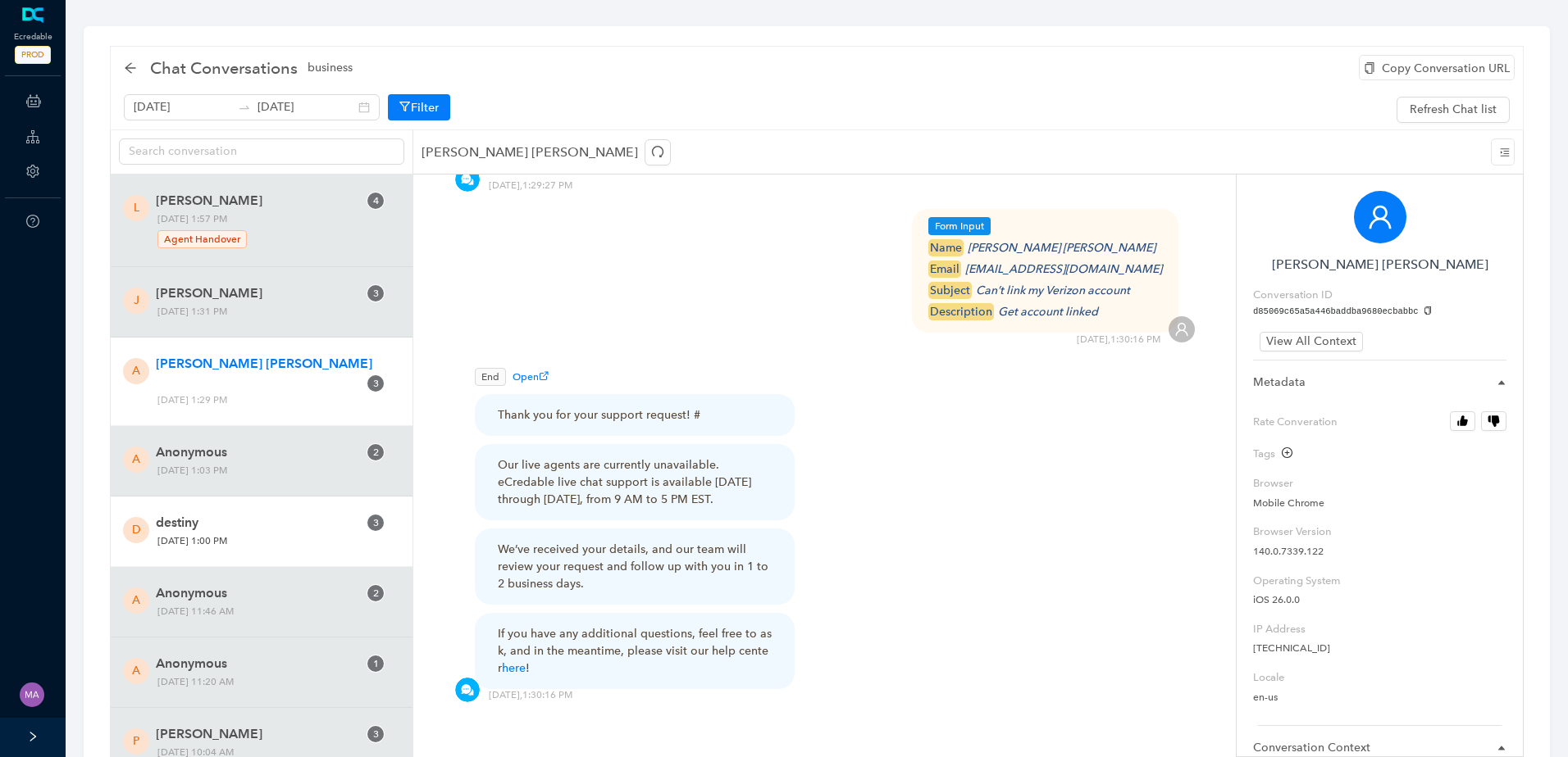
click at [259, 533] on span "Friday, October 3, 2025 1:00 PM" at bounding box center [269, 541] width 235 height 17
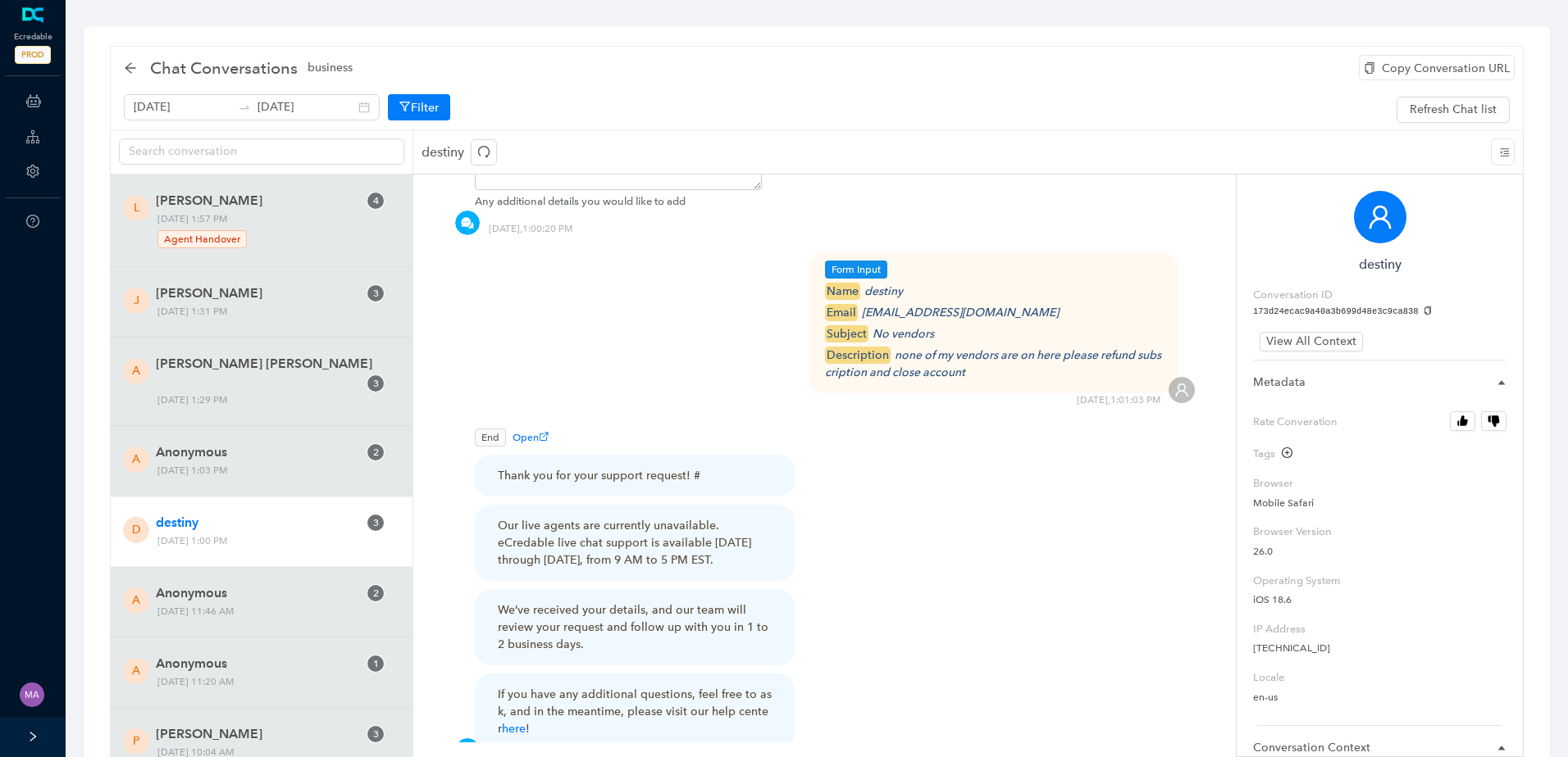
scroll to position [1229, 0]
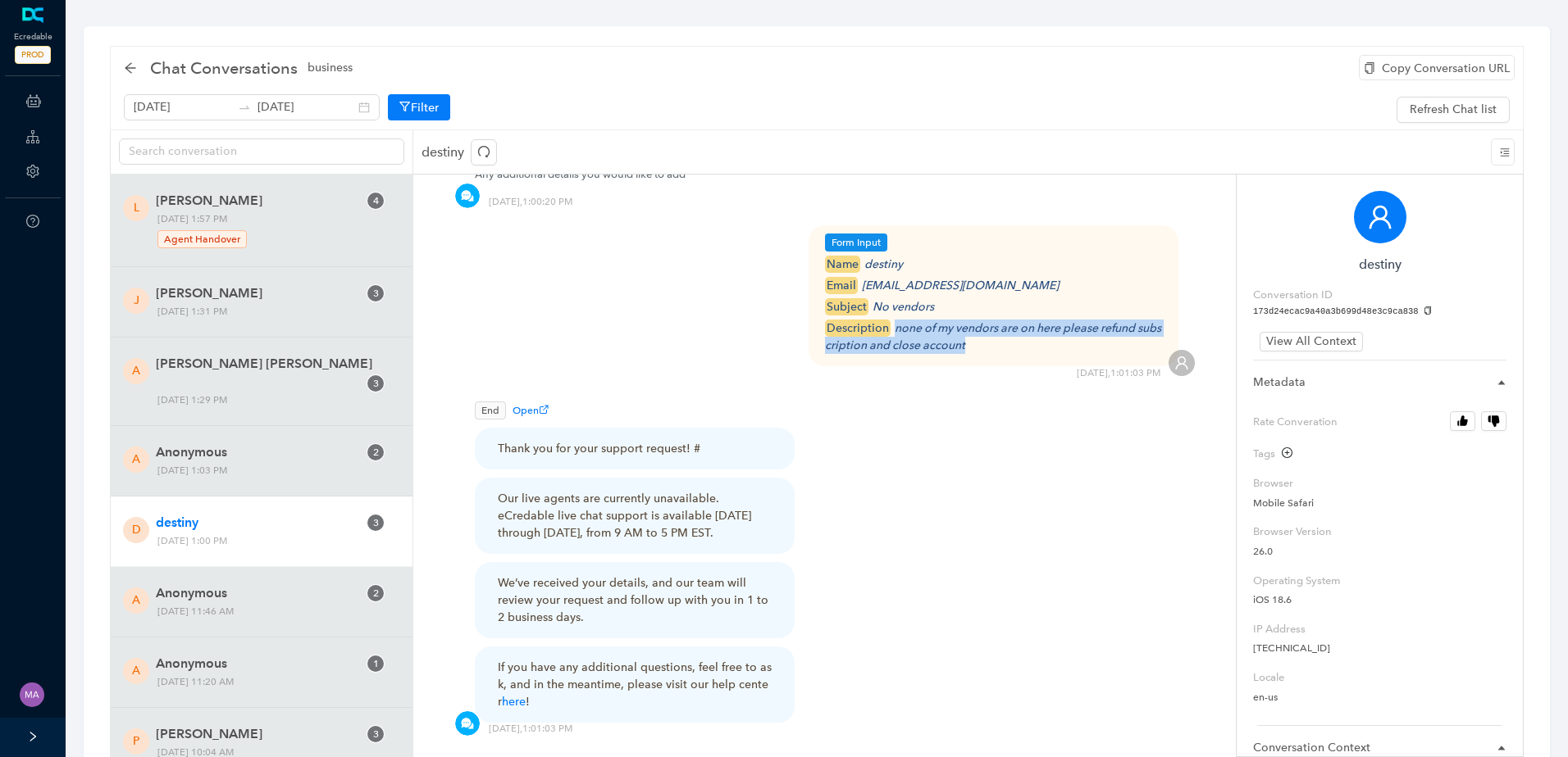
drag, startPoint x: 992, startPoint y: 328, endPoint x: 895, endPoint y: 313, distance: 98.2
click at [895, 320] on div "description none of my vendors are on here please refund subscription and close…" at bounding box center [994, 337] width 338 height 34
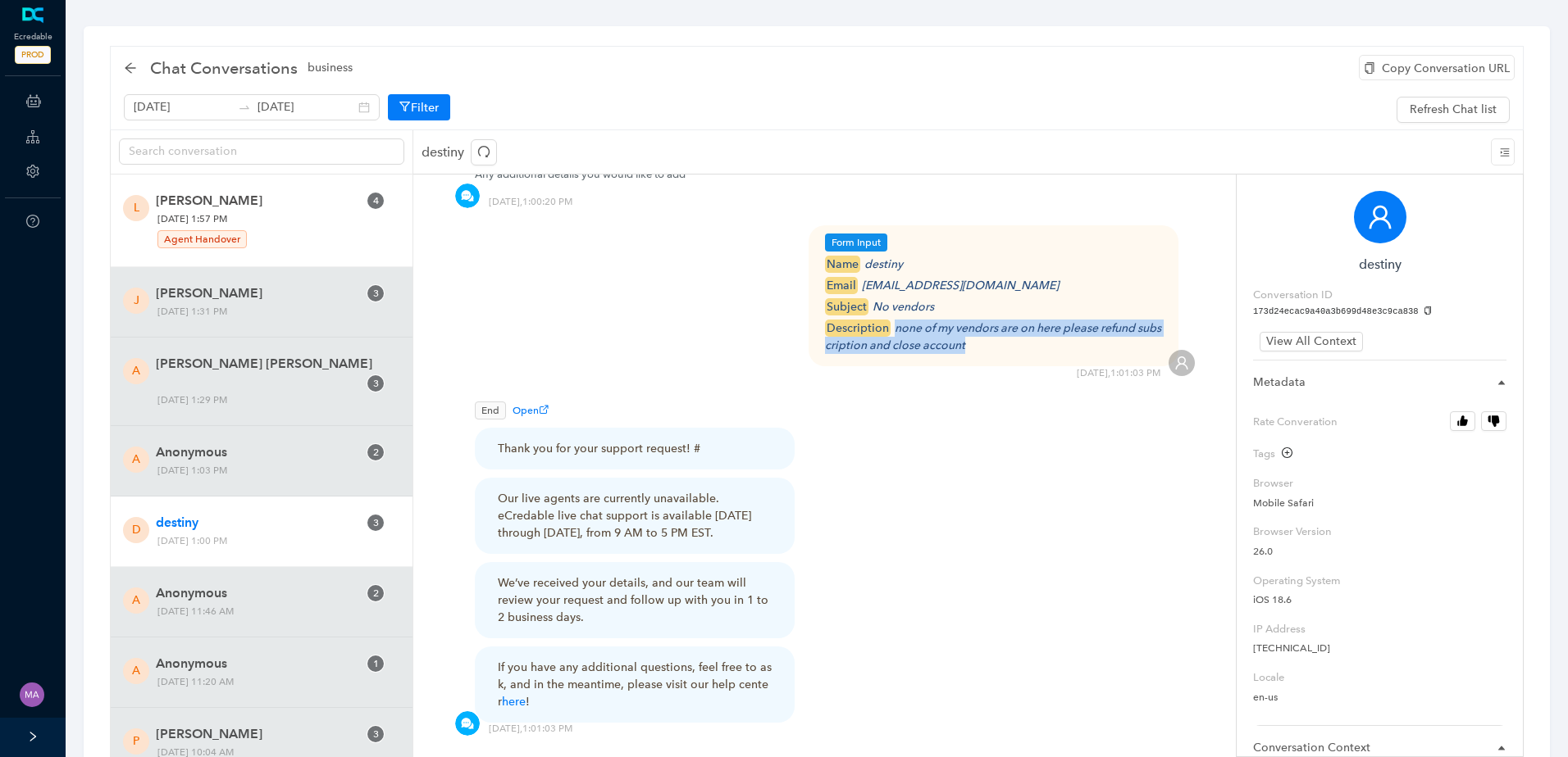
copy icon "none of my vendors are on here please refund subscription and close account"
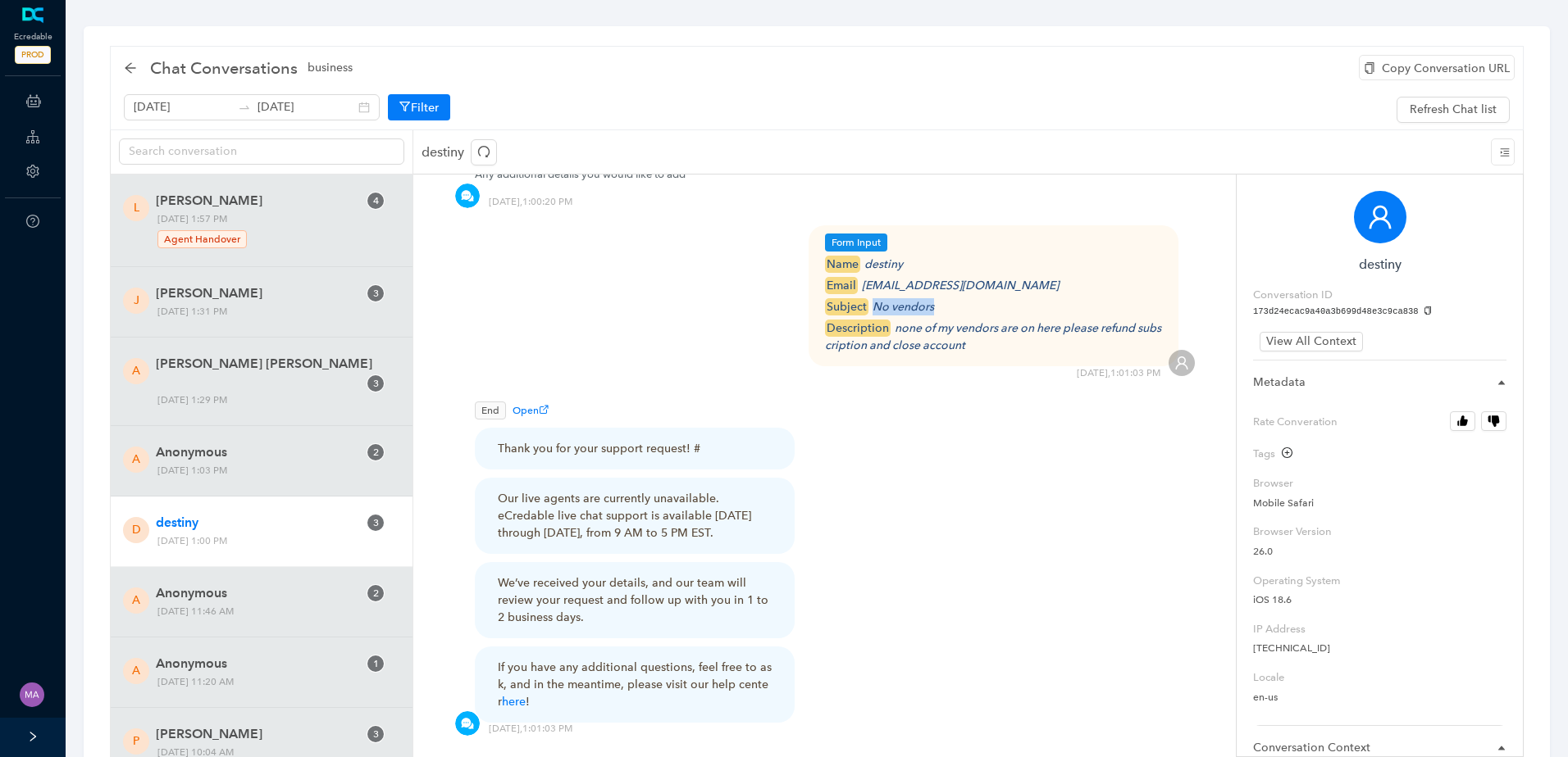
drag, startPoint x: 940, startPoint y: 287, endPoint x: 873, endPoint y: 288, distance: 67.0
click at [873, 299] on div "subject No vendors" at bounding box center [994, 307] width 338 height 17
copy icon "No vendors"
drag, startPoint x: 992, startPoint y: 268, endPoint x: 863, endPoint y: 269, distance: 129.0
click at [863, 277] on div "email info@marieconsulting.co" at bounding box center [994, 286] width 338 height 17
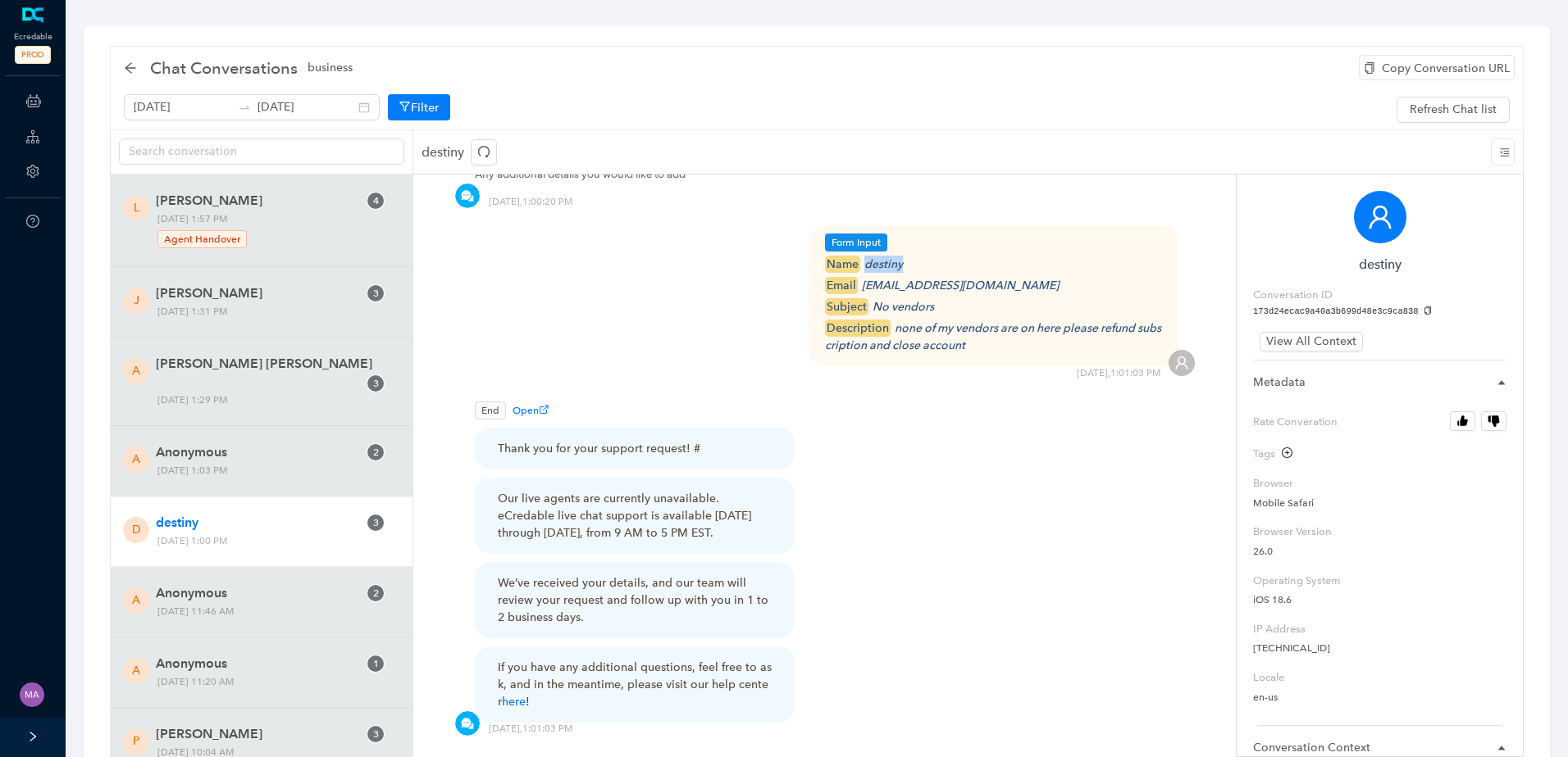
drag, startPoint x: 911, startPoint y: 241, endPoint x: 867, endPoint y: 245, distance: 44.2
click at [867, 256] on div "name destiny" at bounding box center [994, 264] width 338 height 17
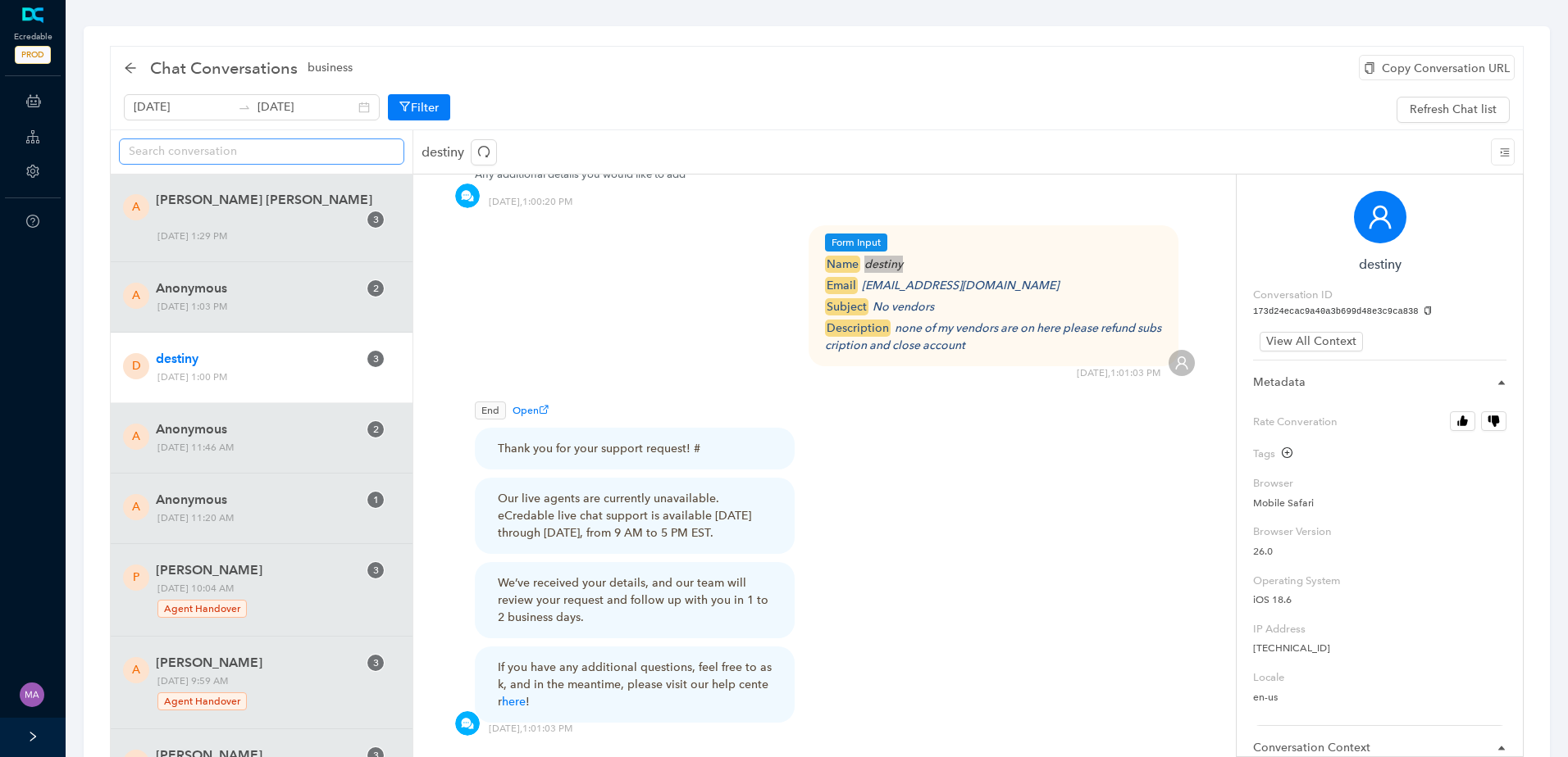
scroll to position [0, 0]
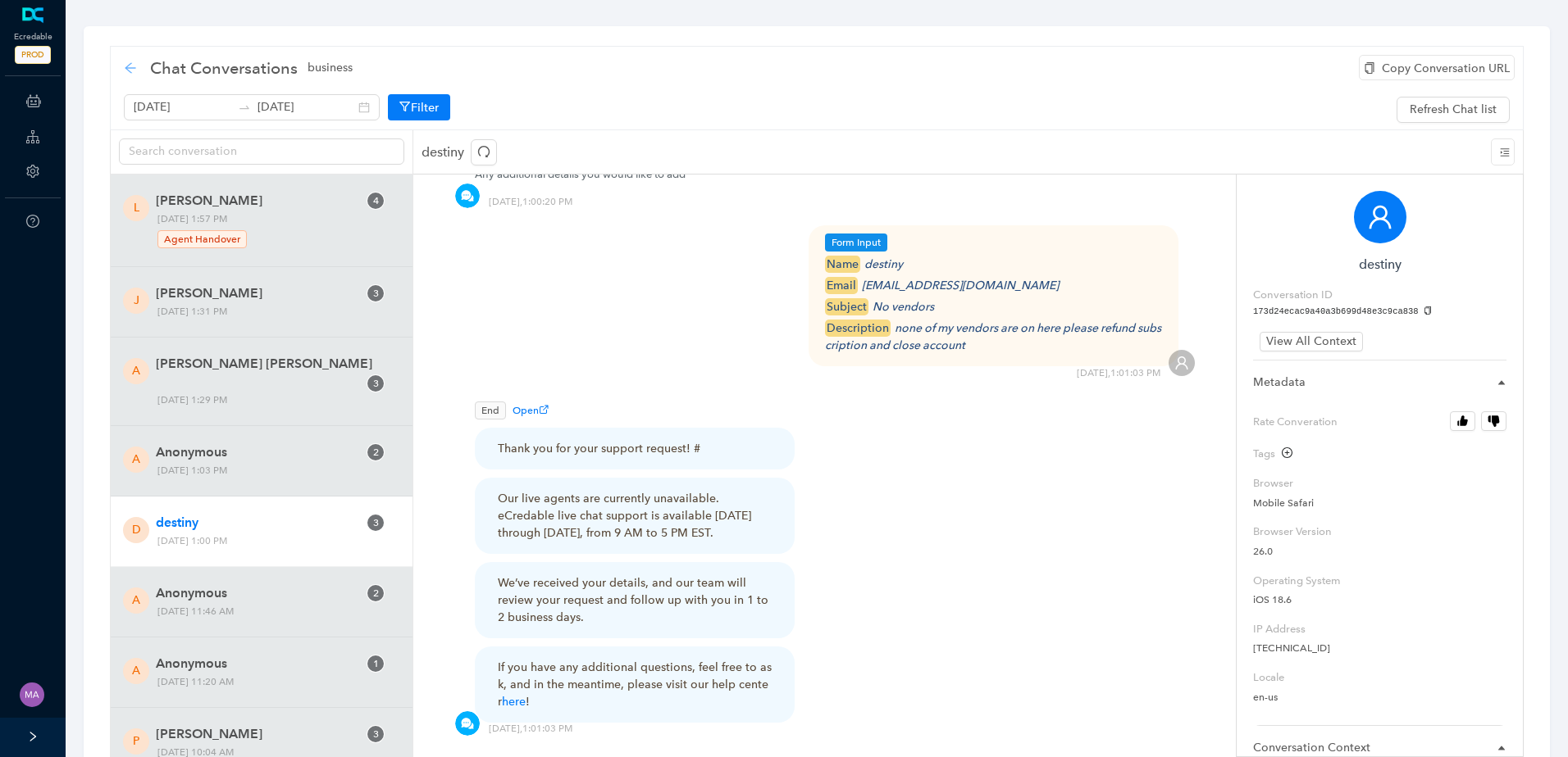
click at [134, 67] on icon "arrow-left" at bounding box center [130, 68] width 13 height 13
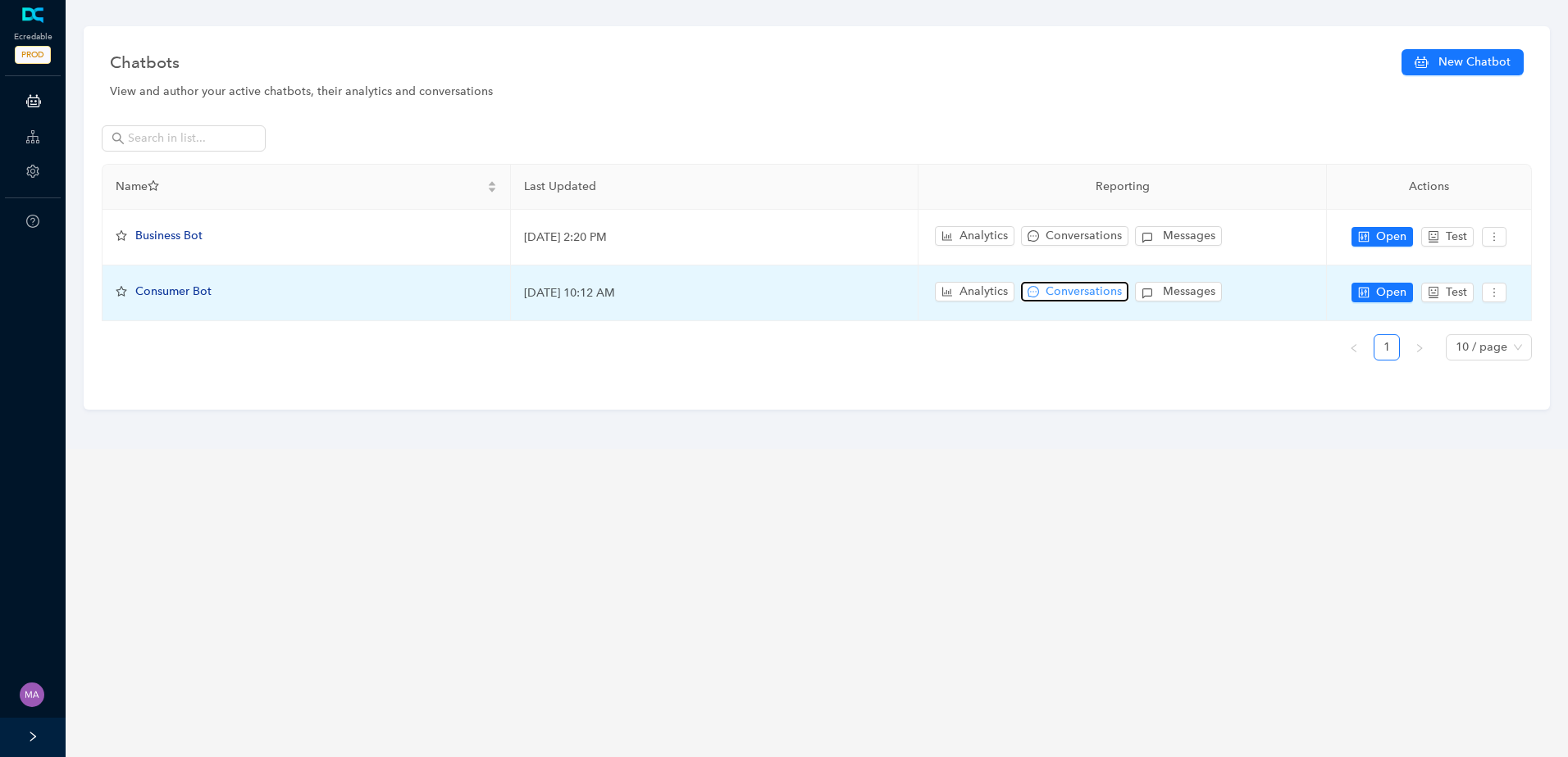
click at [1074, 292] on span "Conversations" at bounding box center [1084, 292] width 76 height 18
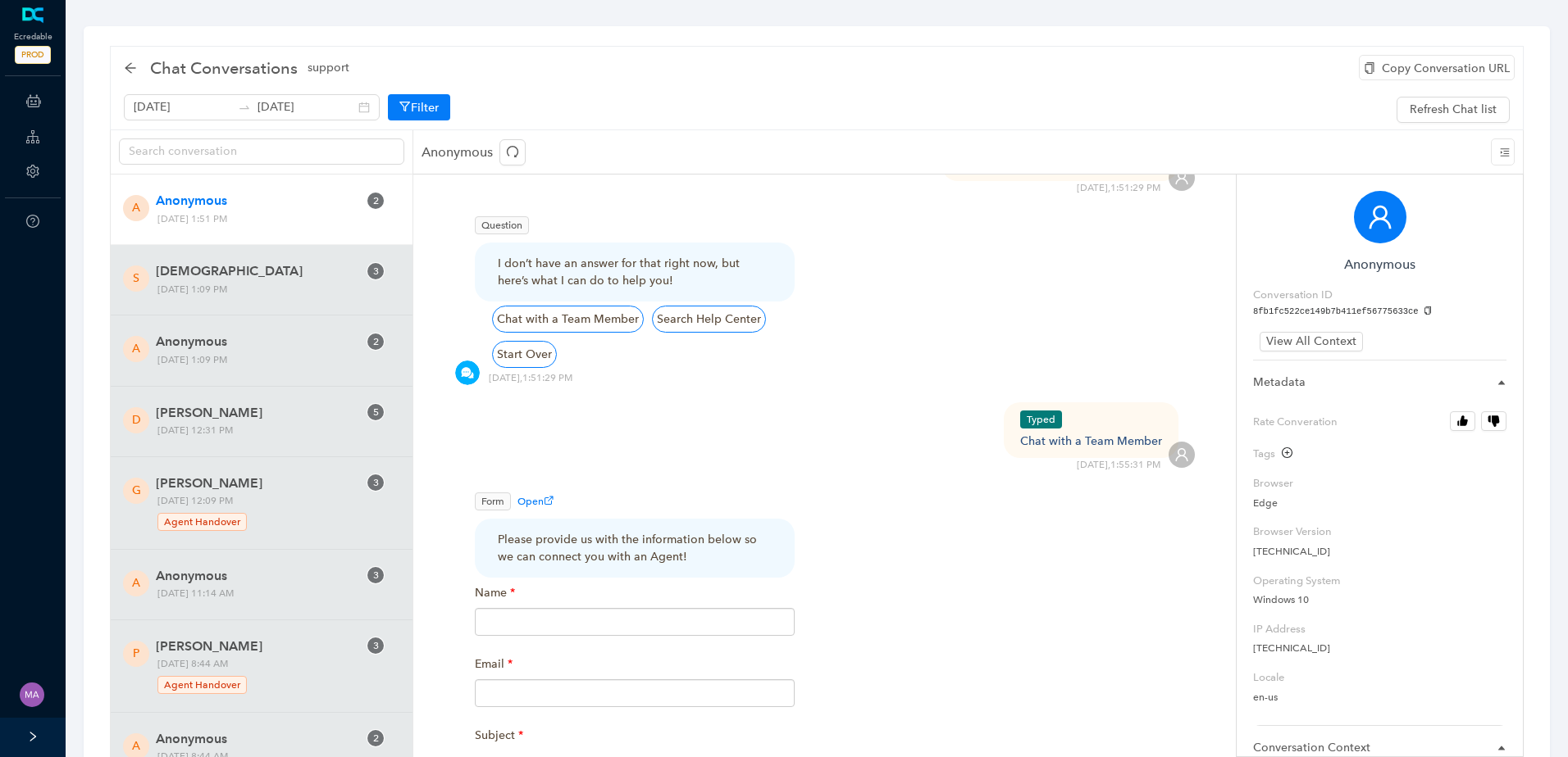
scroll to position [328, 0]
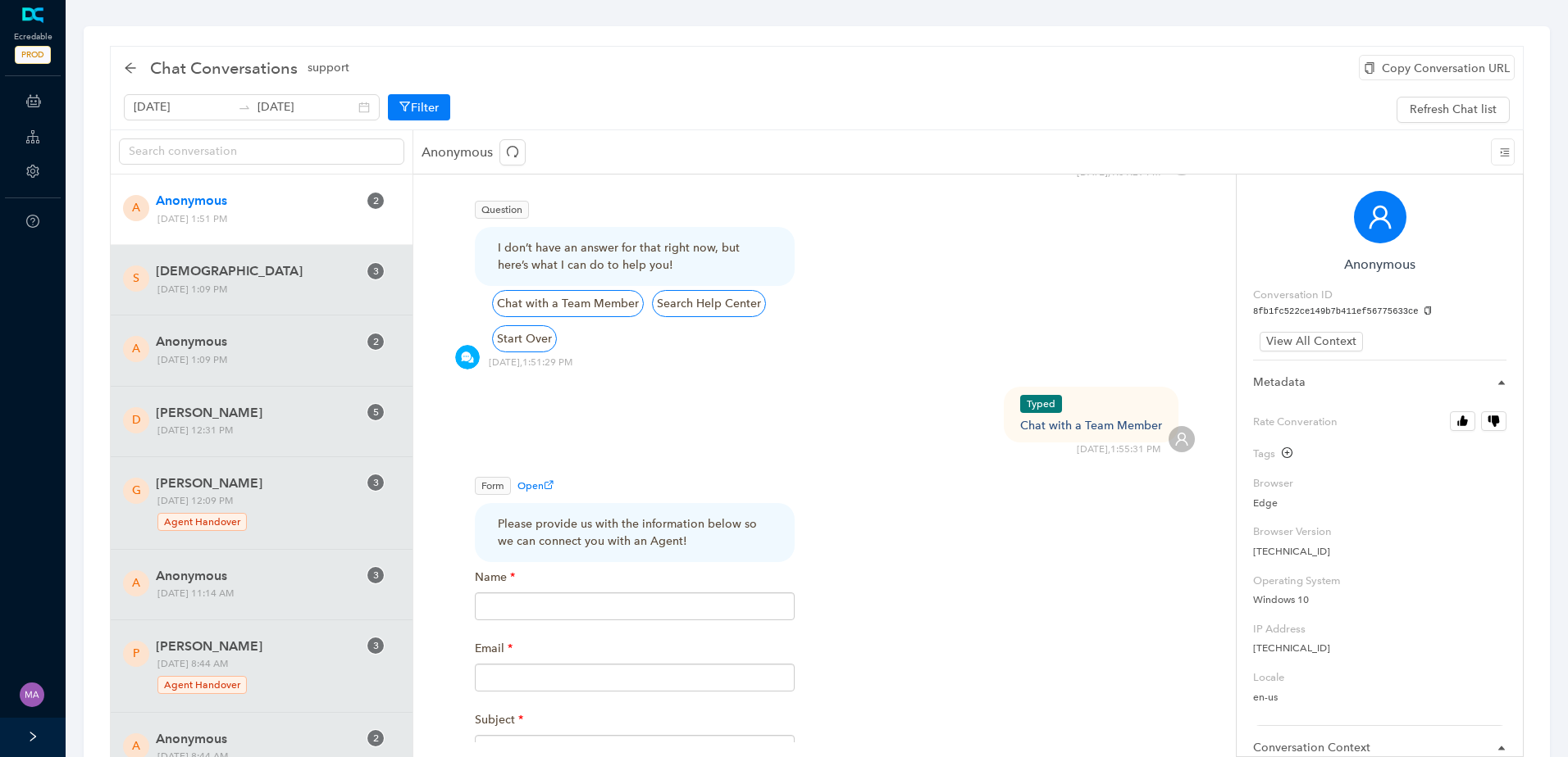
click at [230, 213] on span "Friday, October 3, 2025 1:51 PM" at bounding box center [269, 219] width 235 height 17
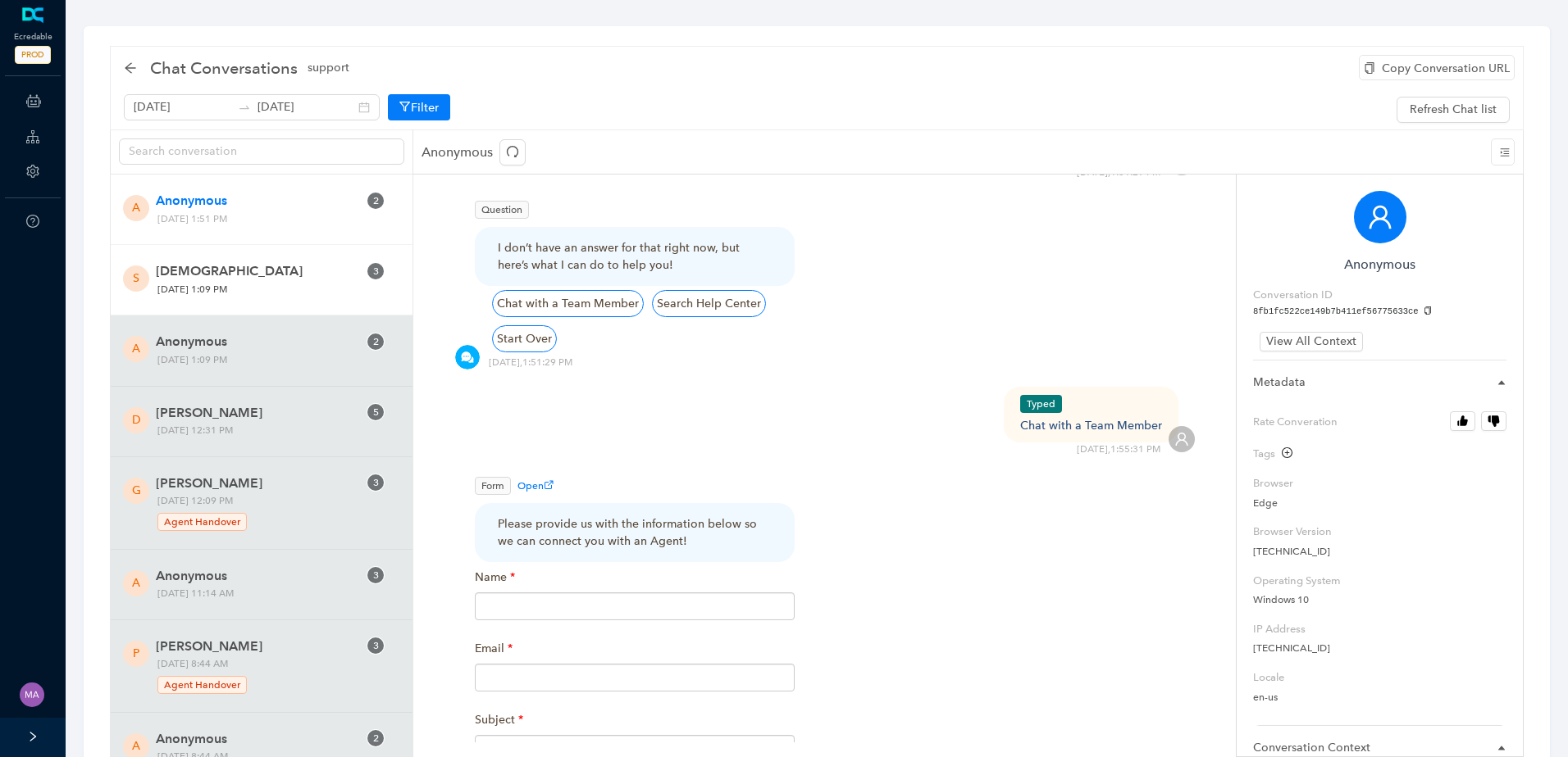
click at [255, 270] on span "Shanita" at bounding box center [257, 271] width 202 height 20
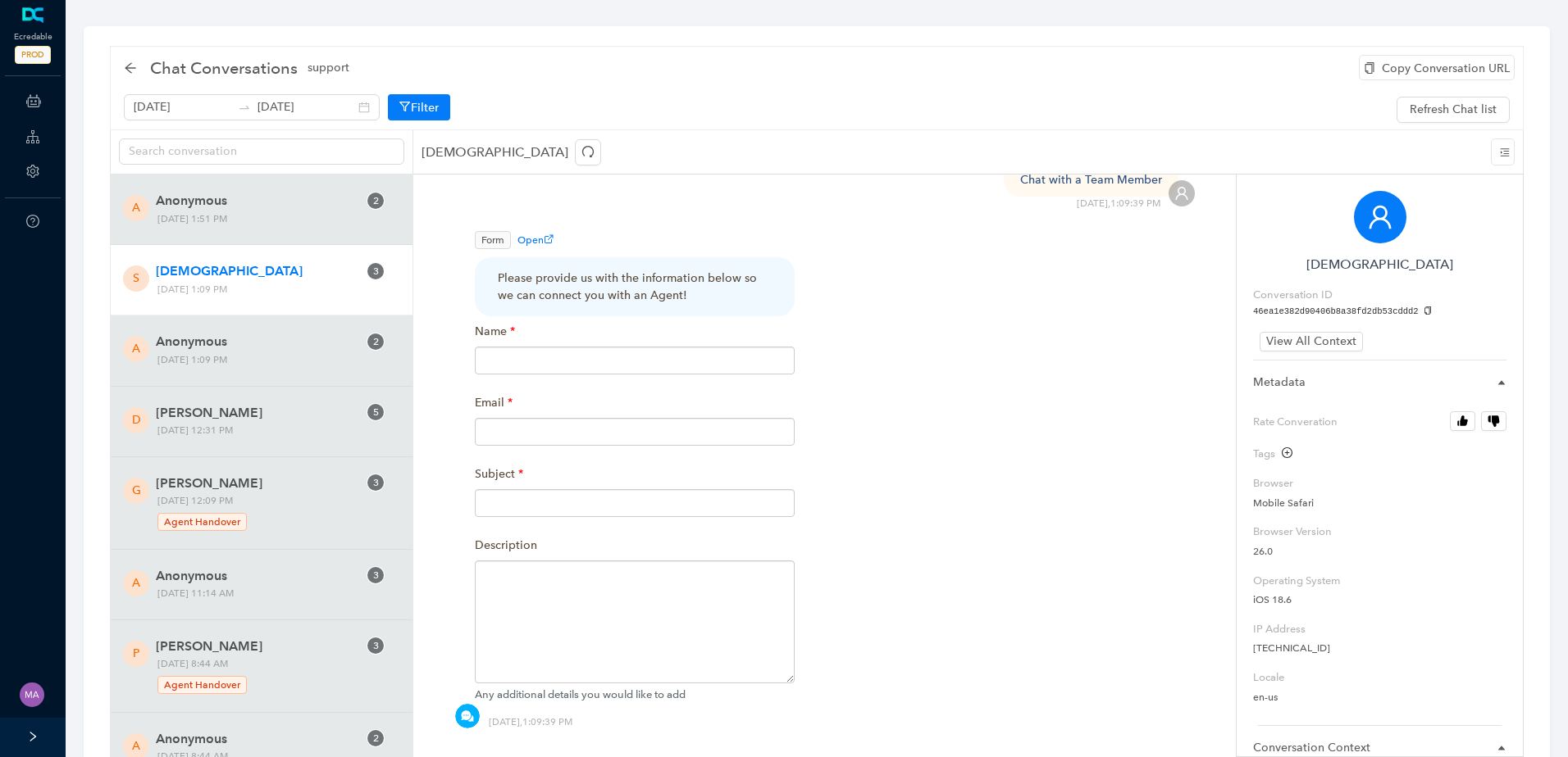
scroll to position [1066, 0]
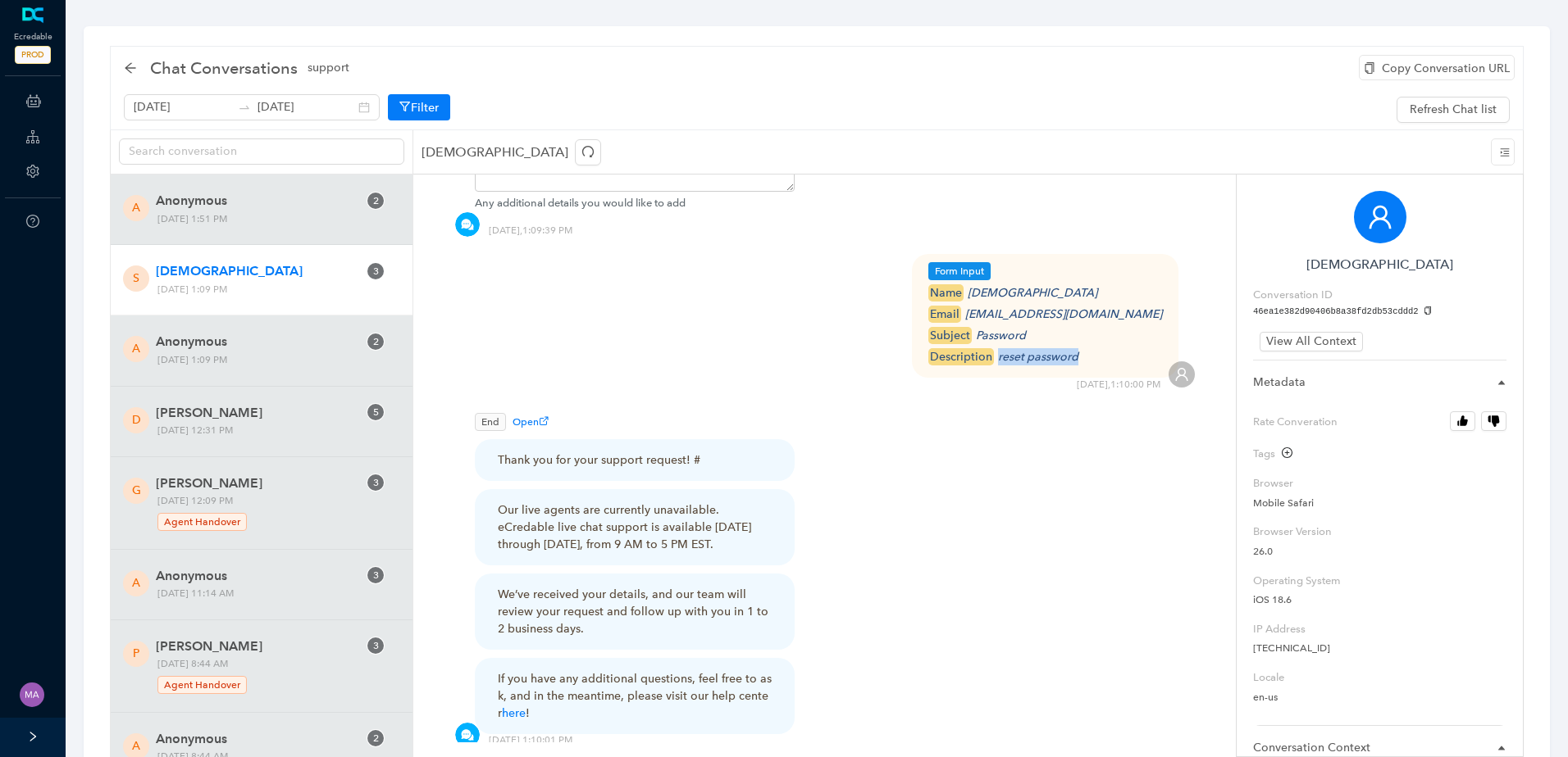
drag, startPoint x: 1120, startPoint y: 340, endPoint x: 1035, endPoint y: 340, distance: 85.0
click at [1035, 348] on div "description reset password" at bounding box center [1045, 357] width 234 height 17
drag, startPoint x: 1073, startPoint y: 318, endPoint x: 1010, endPoint y: 314, distance: 63.1
click at [1010, 327] on div "subject Password" at bounding box center [1045, 335] width 234 height 17
click at [1158, 307] on icon "shanitamonroe22@yahoo.com" at bounding box center [1064, 314] width 197 height 14
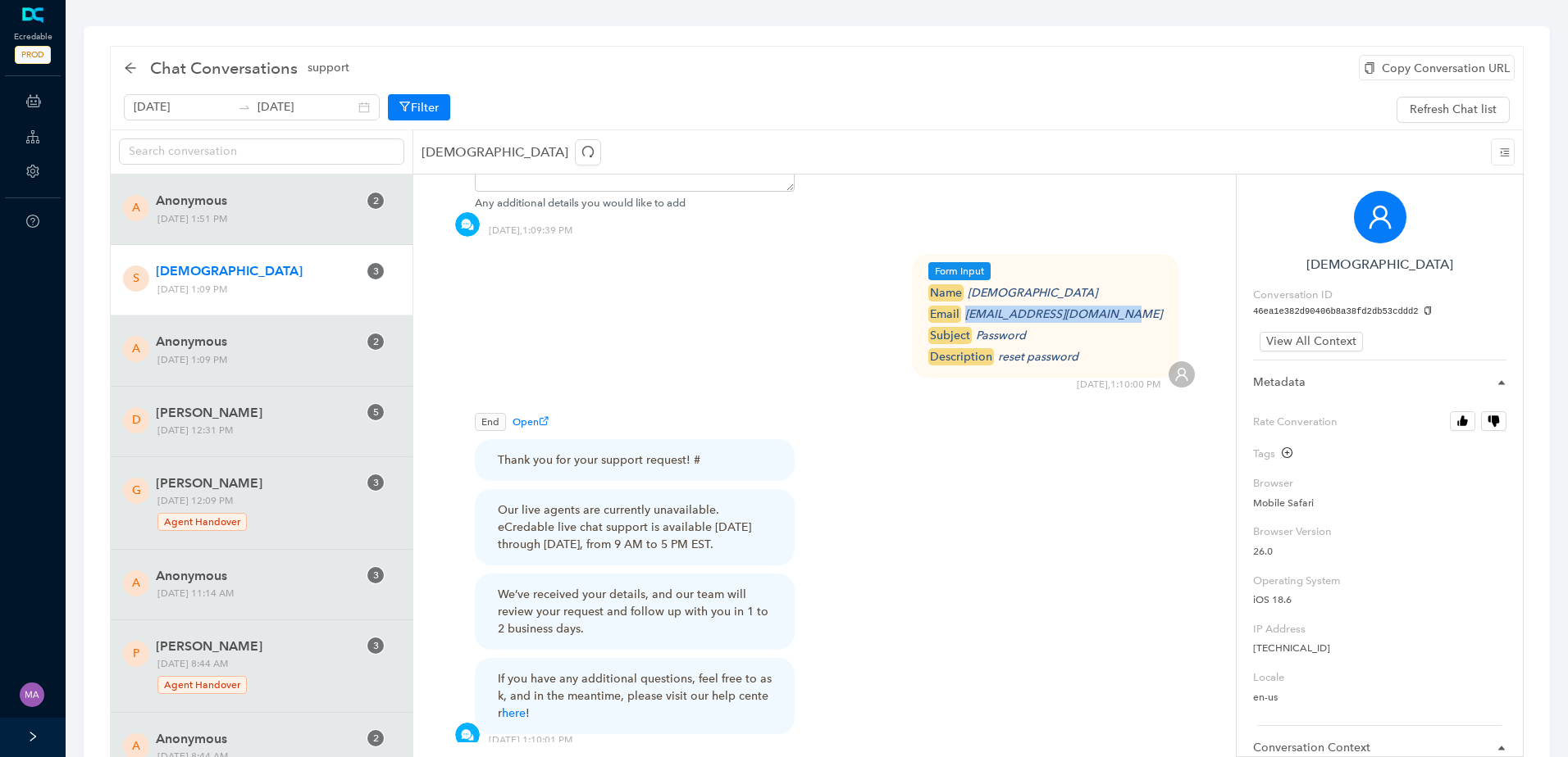
drag, startPoint x: 1162, startPoint y: 293, endPoint x: 1004, endPoint y: 293, distance: 158.0
click at [1004, 307] on icon "shanitamonroe22@yahoo.com" at bounding box center [1064, 314] width 197 height 14
click at [1027, 284] on div "name Shanita" at bounding box center [1045, 293] width 234 height 17
drag, startPoint x: 1045, startPoint y: 275, endPoint x: 1007, endPoint y: 275, distance: 38.0
click at [1007, 284] on div "name Shanita" at bounding box center [1045, 293] width 234 height 17
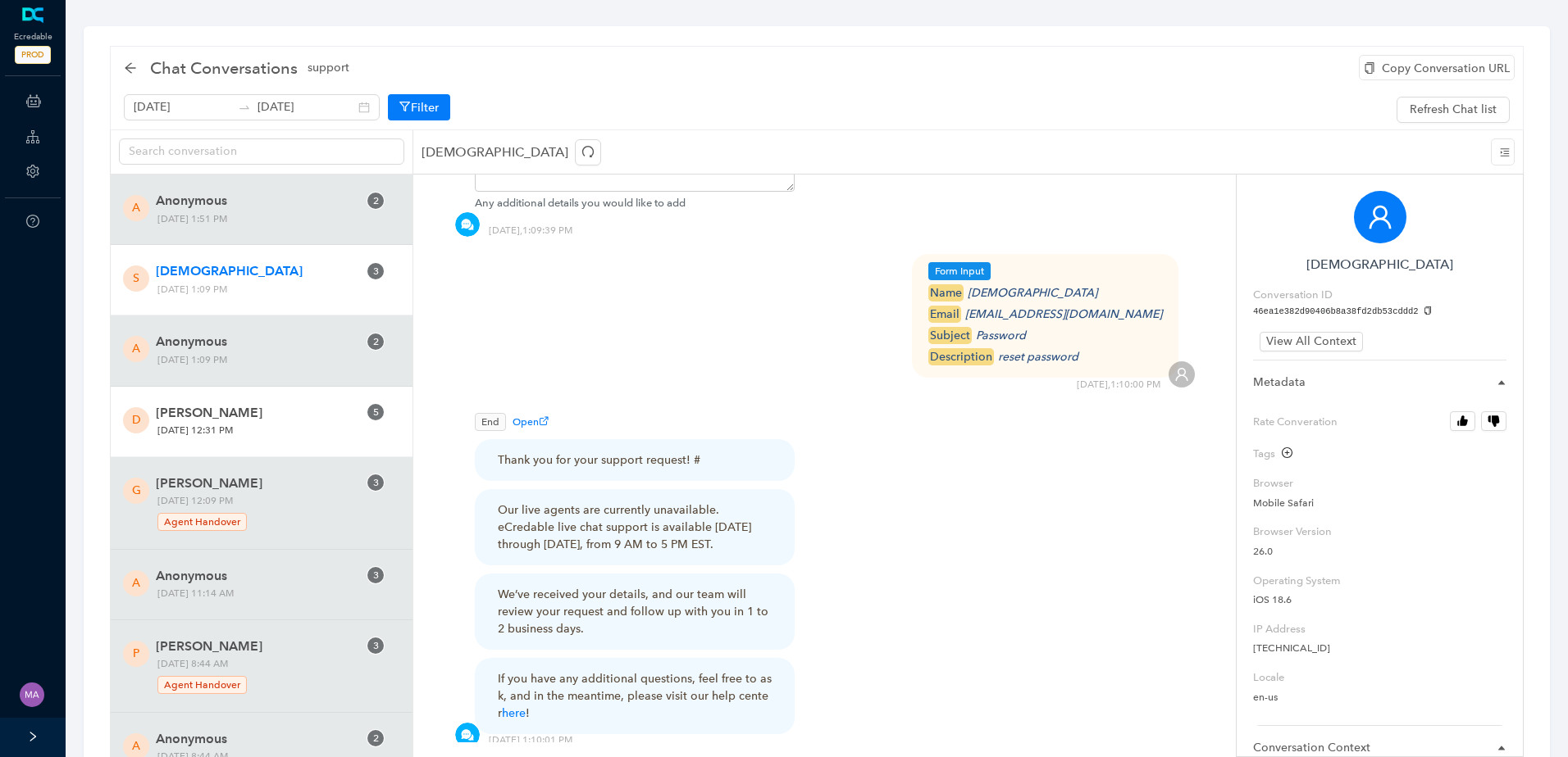
click at [248, 432] on span "Friday, October 3, 2025 12:31 PM" at bounding box center [269, 430] width 235 height 17
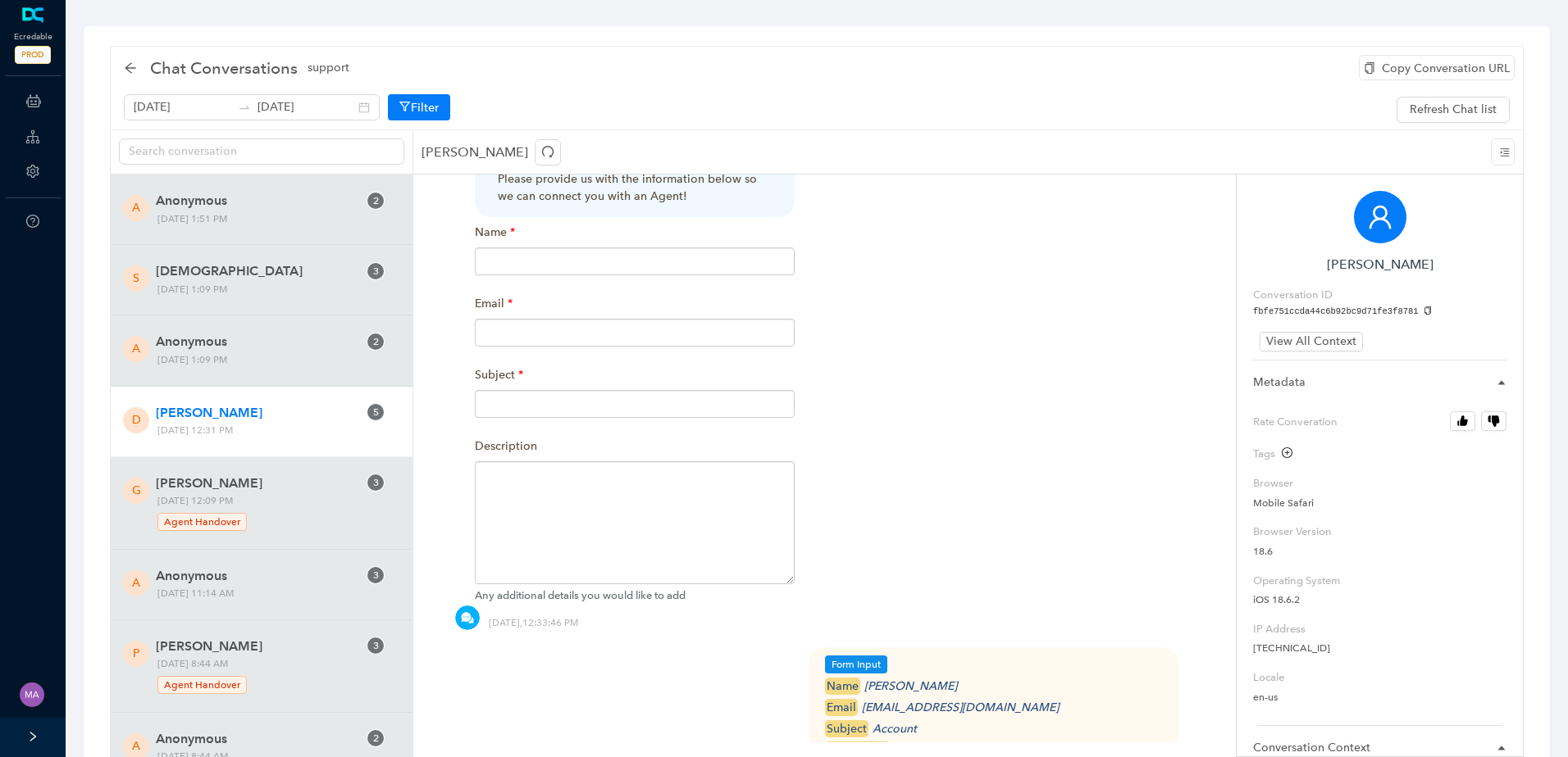
scroll to position [1229, 0]
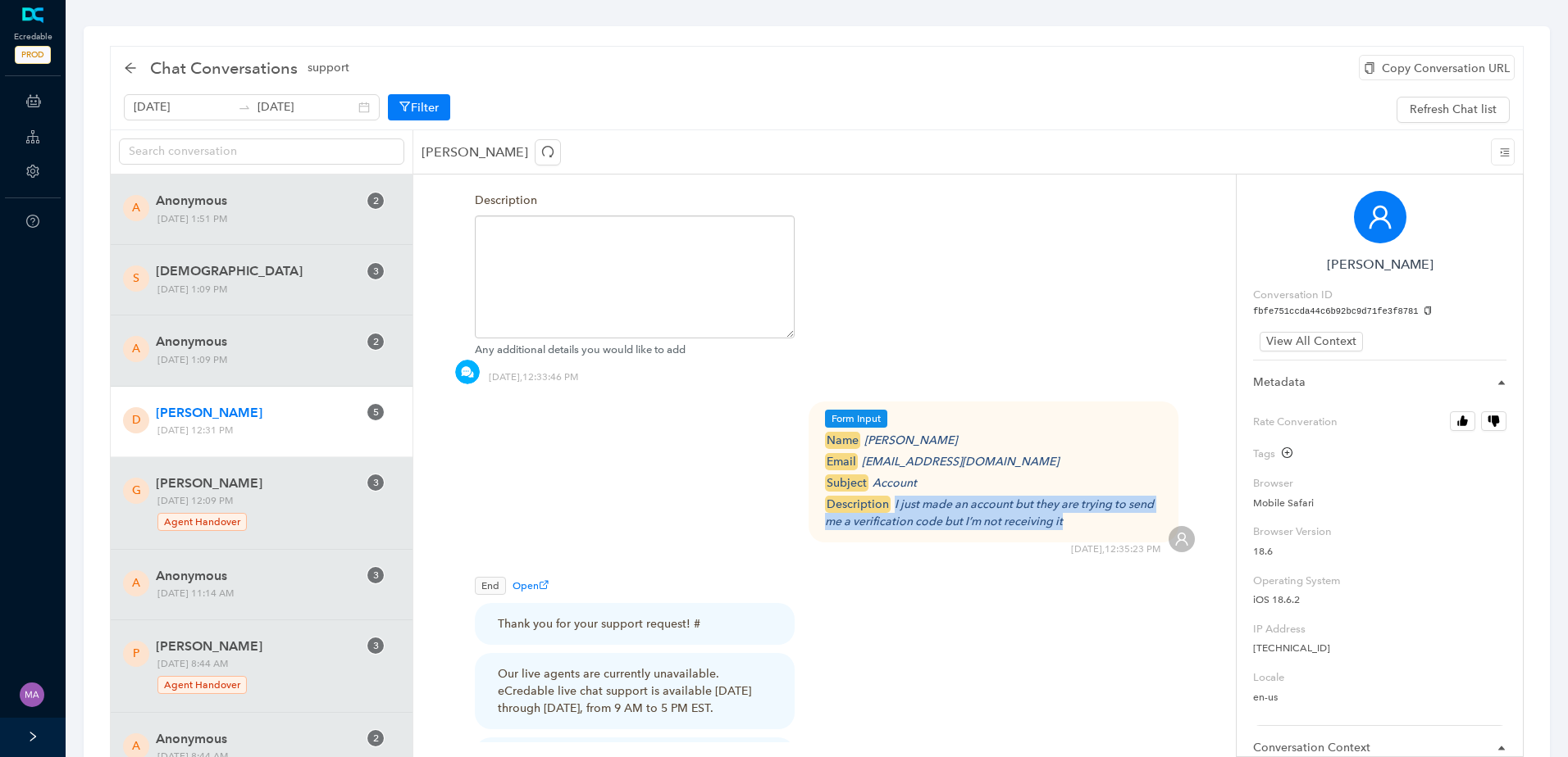
drag, startPoint x: 1071, startPoint y: 503, endPoint x: 893, endPoint y: 486, distance: 178.8
click at [893, 496] on div "description I just made an account but they are trying to send me a verificatio…" at bounding box center [994, 513] width 338 height 34
click at [959, 455] on icon "dr.smith713@gmail.com" at bounding box center [960, 462] width 197 height 14
drag, startPoint x: 911, startPoint y: 468, endPoint x: 875, endPoint y: 465, distance: 36.1
click at [875, 475] on div "subject Account" at bounding box center [994, 483] width 338 height 17
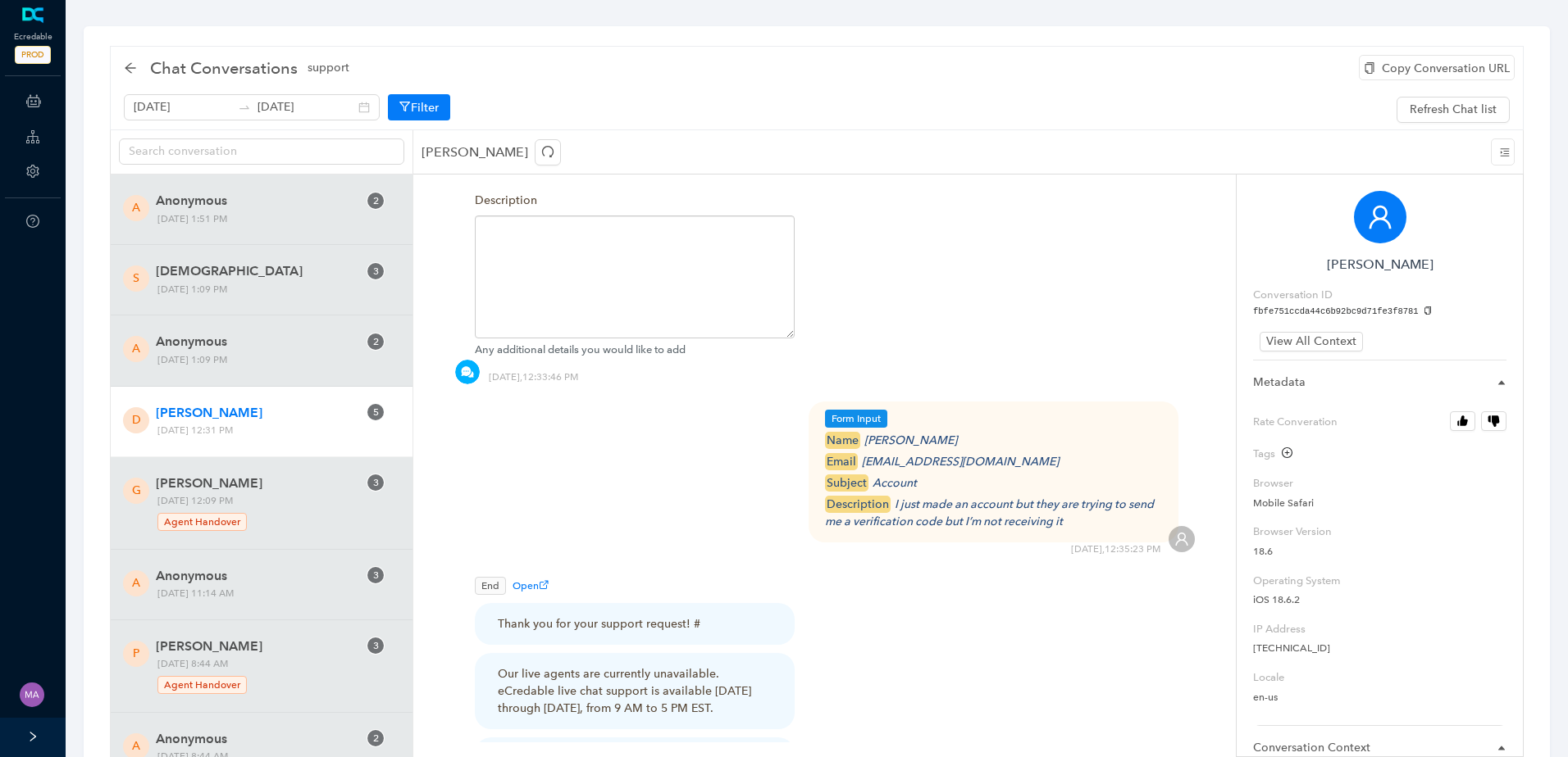
click at [976, 455] on icon "dr.smith713@gmail.com" at bounding box center [960, 462] width 197 height 14
drag, startPoint x: 989, startPoint y: 440, endPoint x: 863, endPoint y: 442, distance: 126.0
click at [863, 453] on div "email dr.smith713@gmail.com" at bounding box center [994, 462] width 338 height 17
click at [945, 432] on div "name Delano Smith" at bounding box center [994, 441] width 338 height 17
drag, startPoint x: 937, startPoint y: 424, endPoint x: 868, endPoint y: 425, distance: 69.0
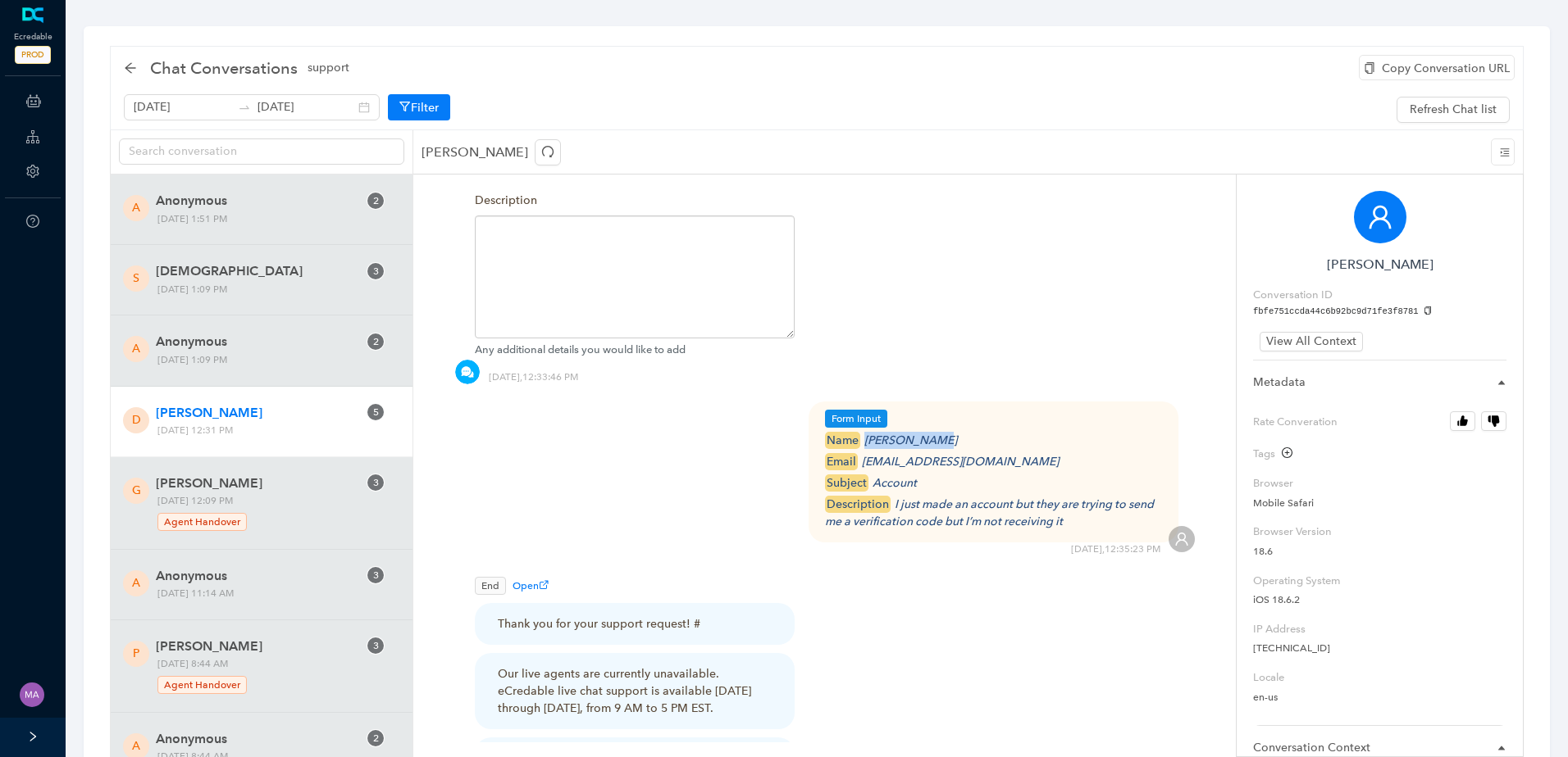
click at [868, 432] on div "name Delano Smith" at bounding box center [994, 441] width 338 height 17
click at [128, 68] on icon "arrow-left" at bounding box center [130, 68] width 13 height 13
